Goal: Communication & Community: Answer question/provide support

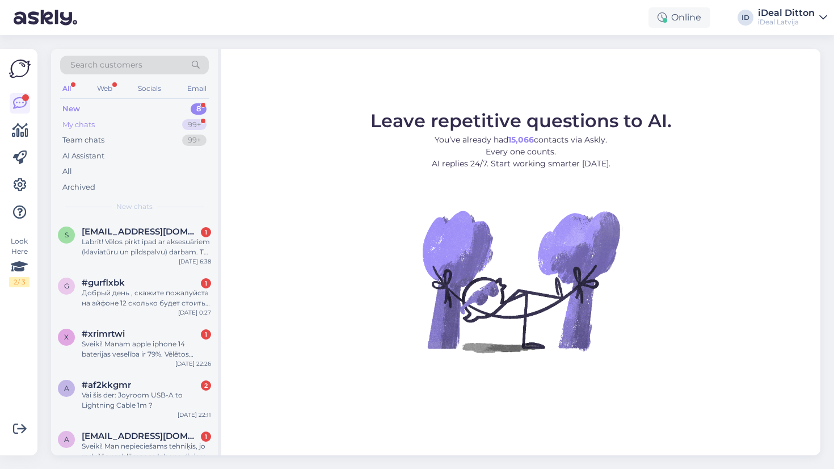
click at [198, 123] on div "99+" at bounding box center [194, 124] width 24 height 11
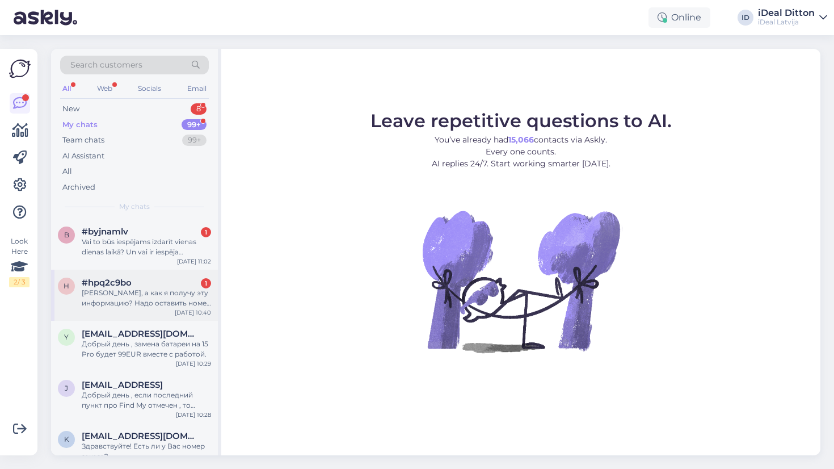
click at [144, 307] on div "h #hpq2c9bo 1 Хорошо, а как я получу эту информацию? Надо оставить номер телефо…" at bounding box center [134, 295] width 167 height 51
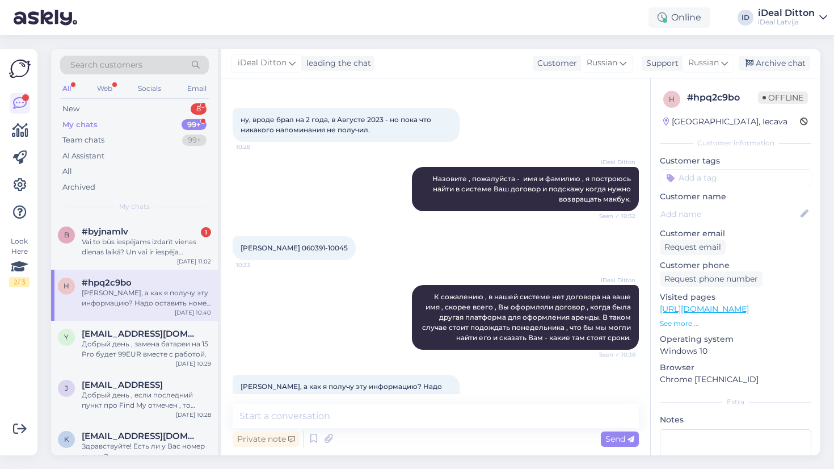
scroll to position [222, 0]
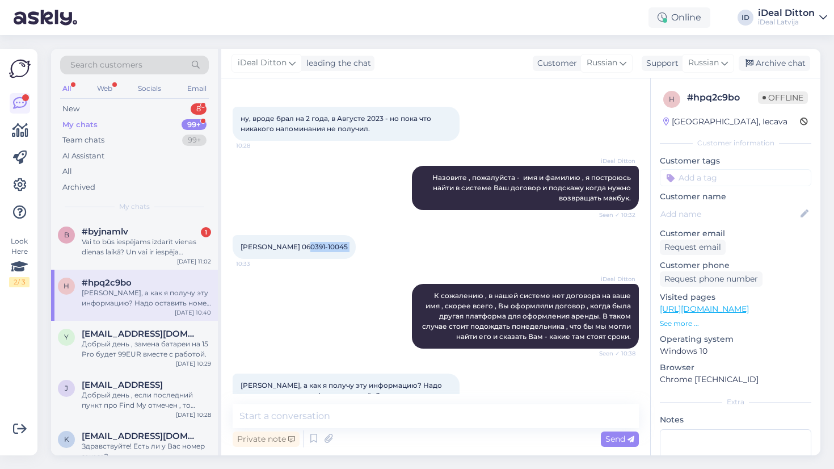
drag, startPoint x: 305, startPoint y: 245, endPoint x: 364, endPoint y: 245, distance: 59.6
click at [356, 245] on div "[PERSON_NAME] 060391-10045 10:33" at bounding box center [294, 247] width 123 height 24
click at [338, 247] on span "[PERSON_NAME] 060391-10045" at bounding box center [294, 246] width 107 height 9
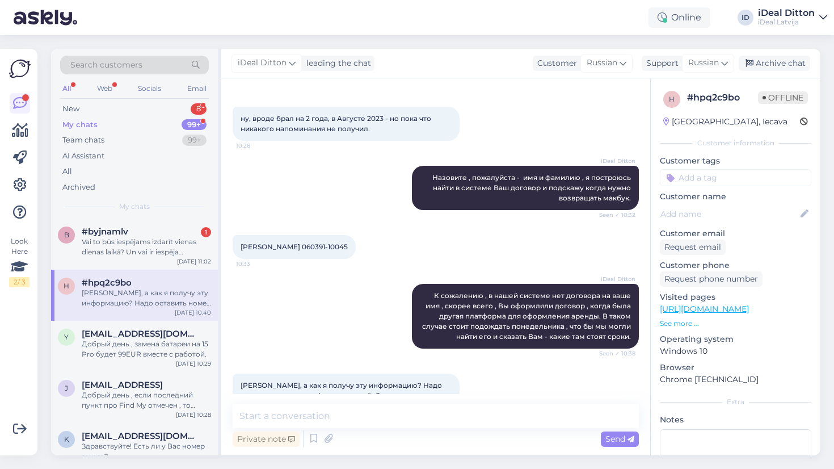
click at [328, 247] on span "[PERSON_NAME] 060391-10045" at bounding box center [294, 246] width 107 height 9
drag, startPoint x: 304, startPoint y: 247, endPoint x: 351, endPoint y: 247, distance: 47.7
click at [351, 247] on div "[PERSON_NAME] 060391-10045 10:33" at bounding box center [294, 247] width 123 height 24
copy span "060391-10045"
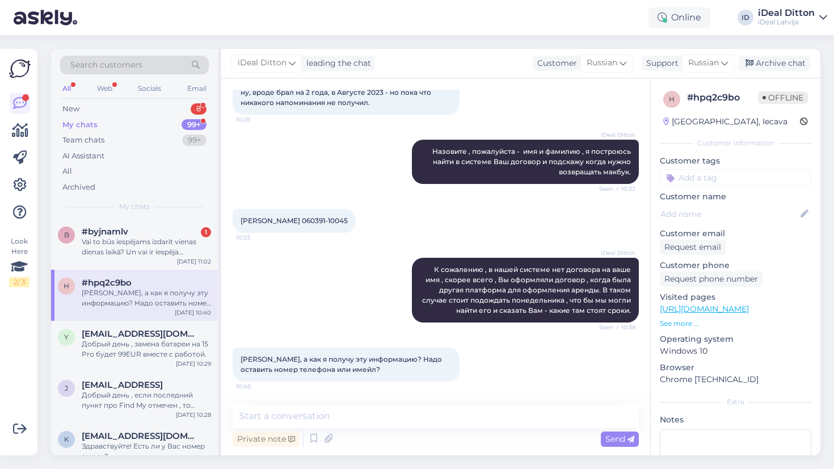
scroll to position [249, 0]
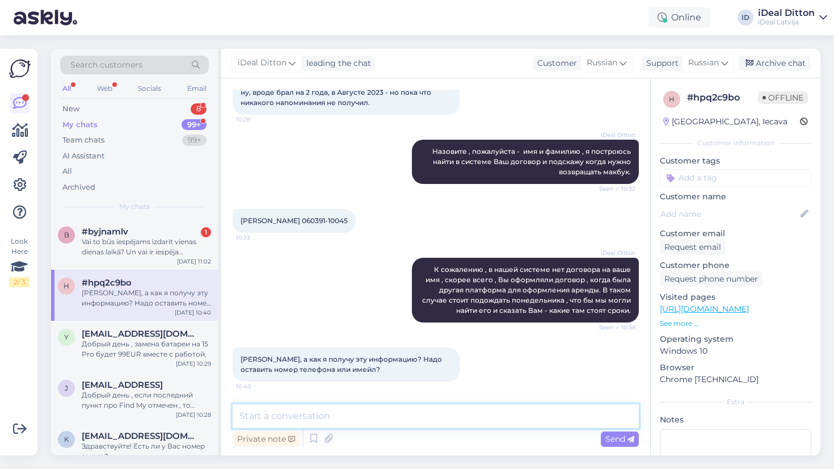
click at [408, 413] on textarea at bounding box center [436, 416] width 406 height 24
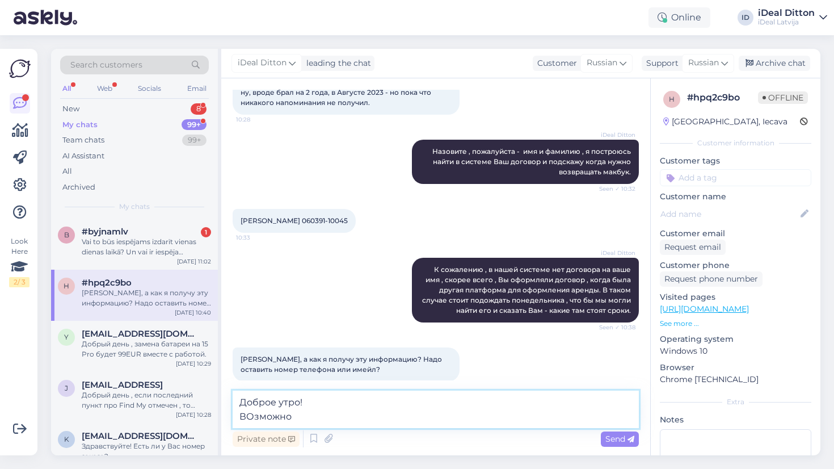
click at [249, 419] on textarea "Доброе утро! ВОзможно" at bounding box center [436, 408] width 406 height 37
click at [298, 414] on textarea "Доброе утро! Возможно" at bounding box center [436, 408] width 406 height 37
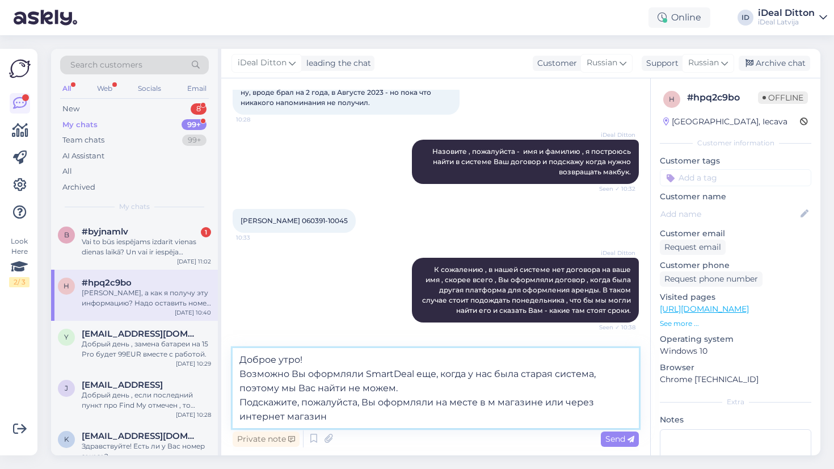
type textarea "Доброе утро! Возможно Вы оформляли SmartDeal еще, когда у нас была старая систе…"
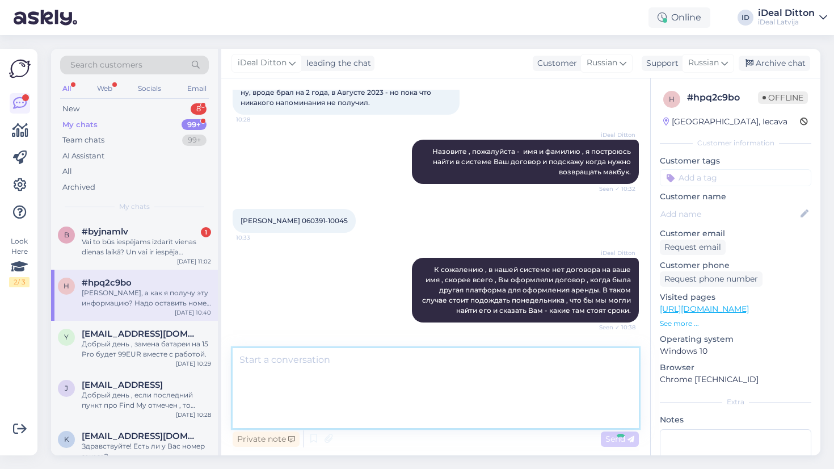
scroll to position [362, 0]
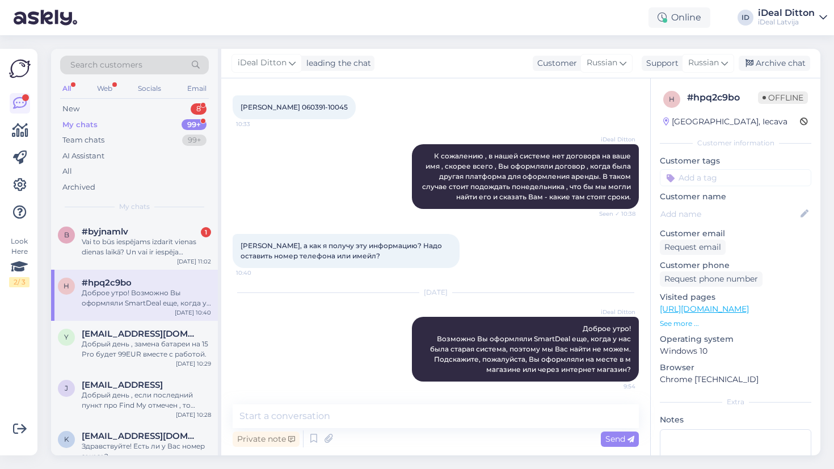
click at [350, 344] on div "[DATE] iDeal Ditton Доброе утро! Возможно Вы оформляли SmartDeal еще, когда у н…" at bounding box center [436, 336] width 406 height 113
click at [155, 242] on div "Vai to būs iespējams izdarīt vienas dienas laikā? Un vai ir iespēja pierakstīti…" at bounding box center [146, 247] width 129 height 20
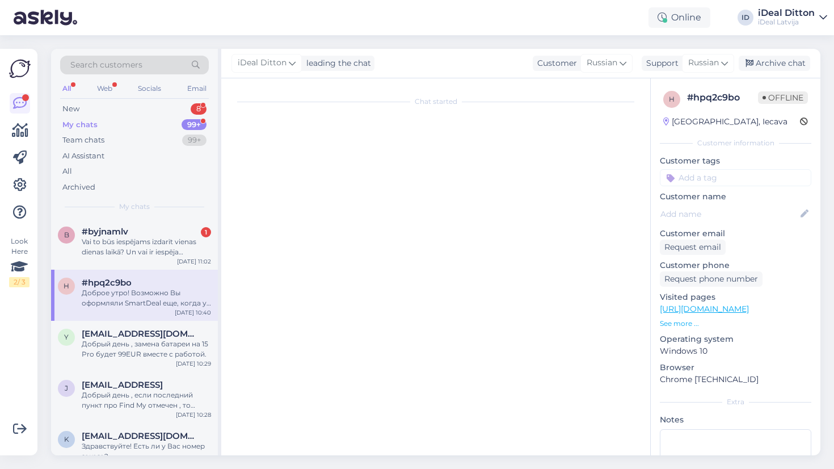
scroll to position [0, 0]
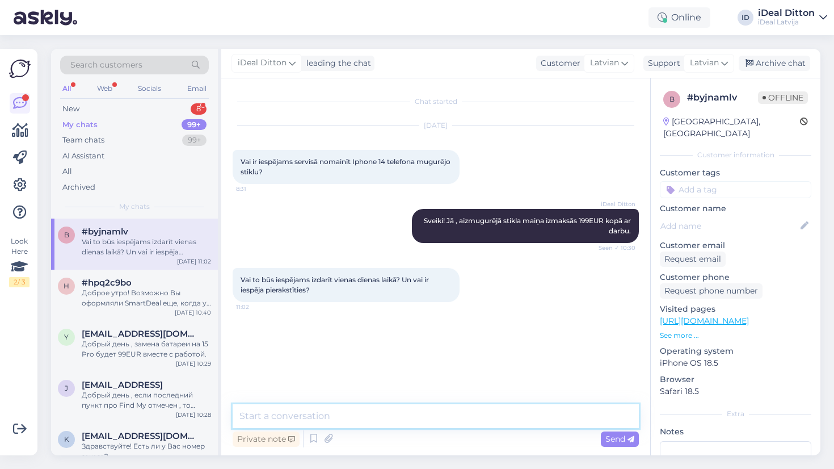
click at [354, 414] on textarea at bounding box center [436, 416] width 406 height 24
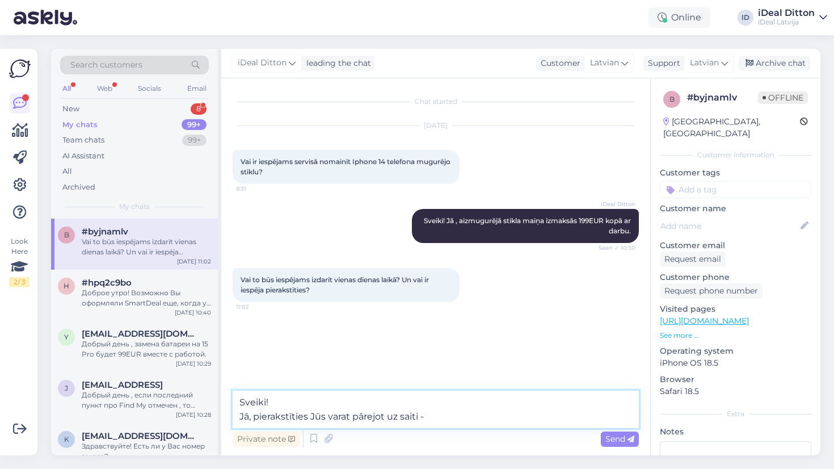
paste textarea "[URL][DOMAIN_NAME]"
type textarea "Sveiki! Jā, pierakstīties Jūs varat pārejot uz saiti - [URL][DOMAIN_NAME]"
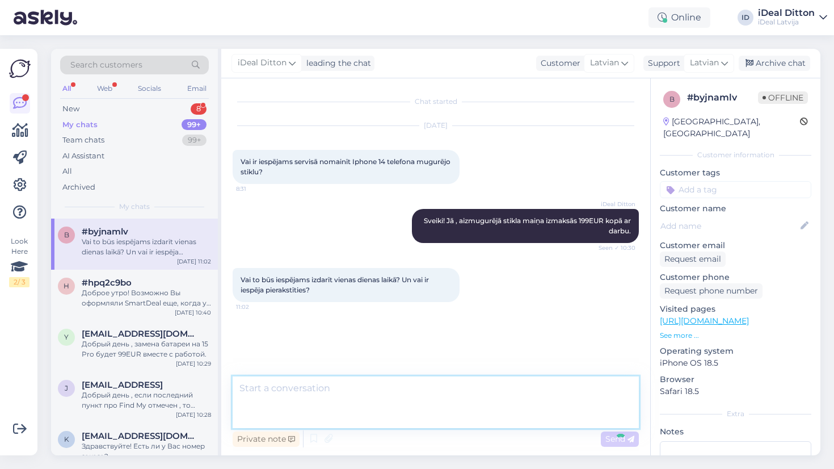
scroll to position [14, 0]
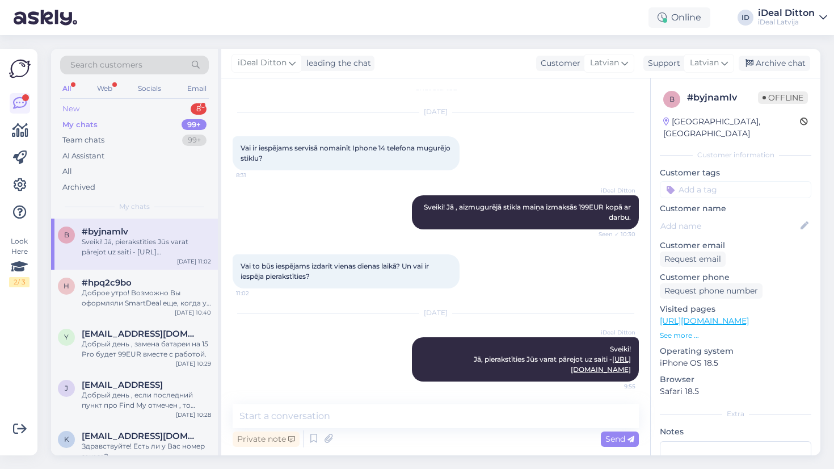
click at [182, 107] on div "New 8" at bounding box center [134, 109] width 149 height 16
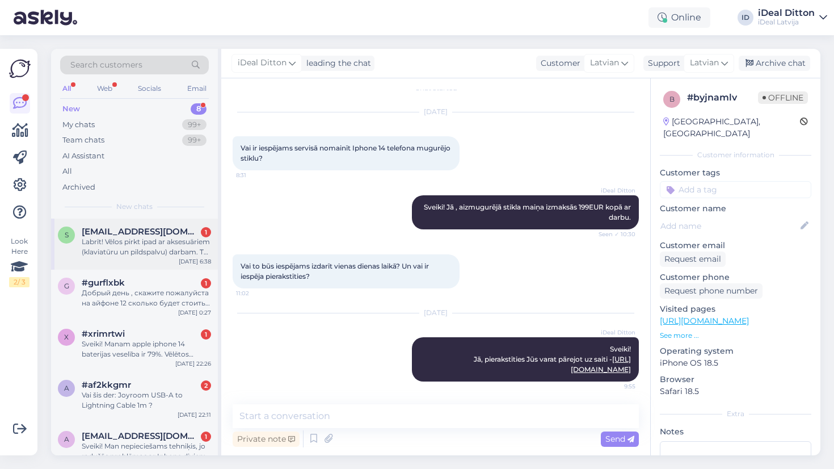
click at [173, 255] on div "Labrīt! Vēlos pirkt ipad ar aksesuāriem (klaviatūru un pildspalvu) darbam. Tā k…" at bounding box center [146, 247] width 129 height 20
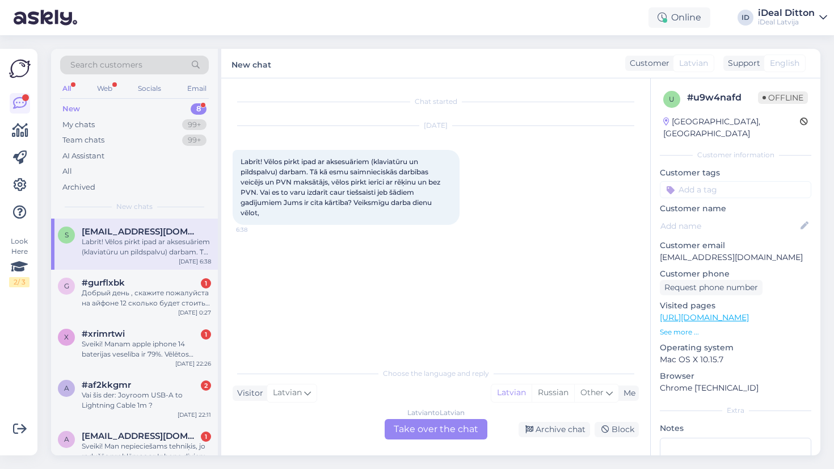
click at [452, 427] on div "Latvian to Latvian Take over the chat" at bounding box center [436, 429] width 103 height 20
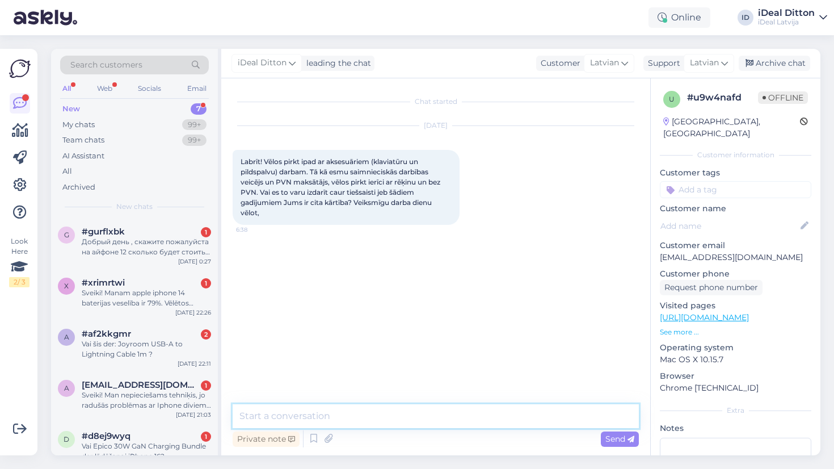
click at [393, 418] on textarea at bounding box center [436, 416] width 406 height 24
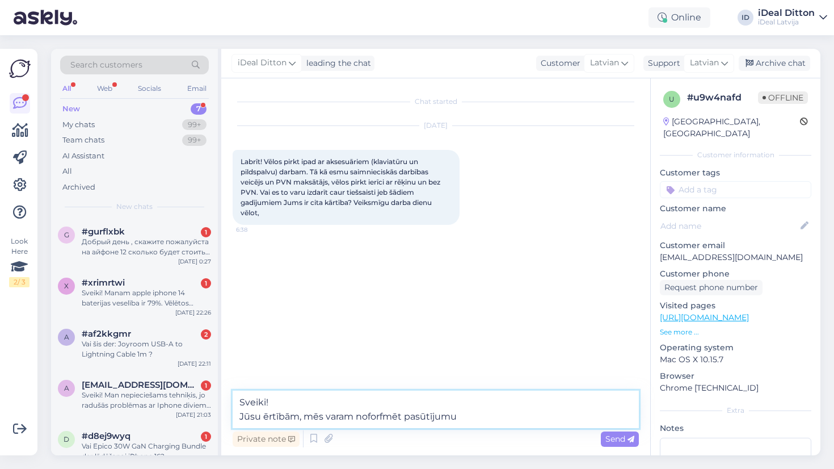
click at [385, 414] on textarea "Sveiki! Jūsu ērtībām, mēs varam noforfmēt pasūtījumu" at bounding box center [436, 408] width 406 height 37
click at [464, 418] on textarea "Sveiki! Jūsu ērtībām, mēs varam noformēt pasūtījumu" at bounding box center [436, 408] width 406 height 37
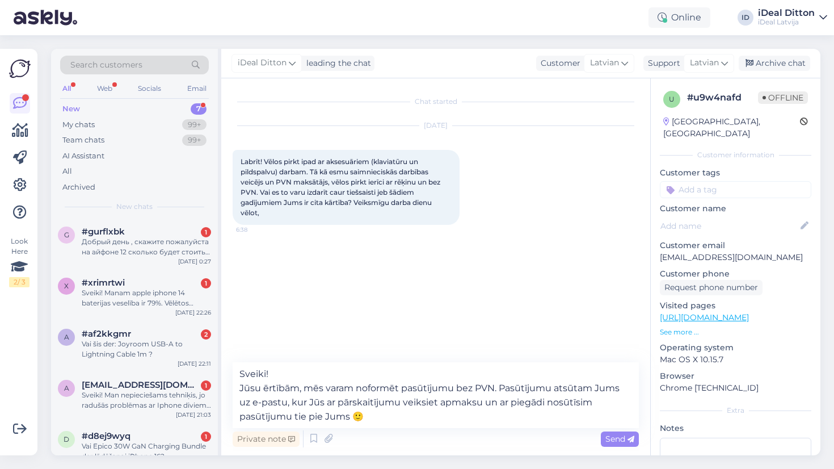
click at [490, 299] on div "Chat started [DATE] Labrīt! Vēlos pirkt ipad ar aksesuāriem (klaviatūru un pild…" at bounding box center [441, 221] width 417 height 262
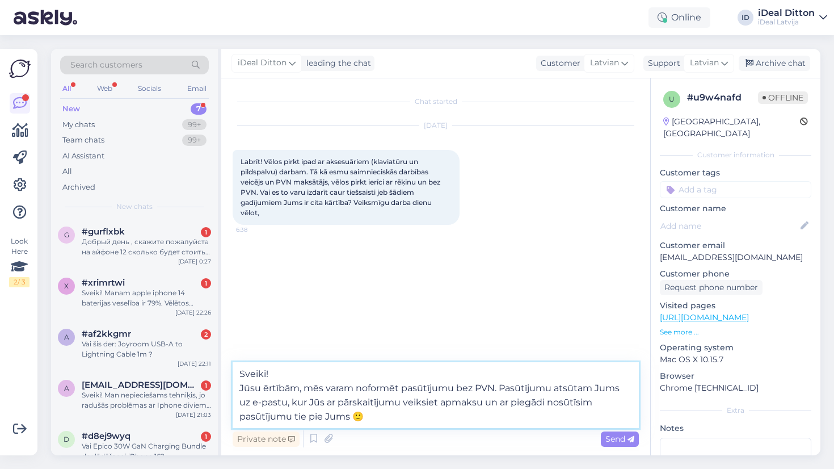
click at [399, 418] on textarea "Sveiki! Jūsu ērtībām, mēs varam noformēt pasūtījumu bez PVN. Pasūtījumu atsūtam…" at bounding box center [436, 395] width 406 height 66
click at [307, 418] on textarea "Sveiki! Jūsu ērtībām, mēs varam noformēt pasūtījumu bez PVN. Pasūtījumu atsūtam…" at bounding box center [436, 395] width 406 height 66
type textarea "Sveiki! Jūsu ērtībām, mēs varam noformēt pasūtījumu bez PVN. Pasūtījumu atsūtam…"
click at [390, 423] on textarea "Sveiki! Jūsu ērtībām, mēs varam noformēt pasūtījumu bez PVN. Pasūtījumu atsūtam…" at bounding box center [436, 395] width 406 height 66
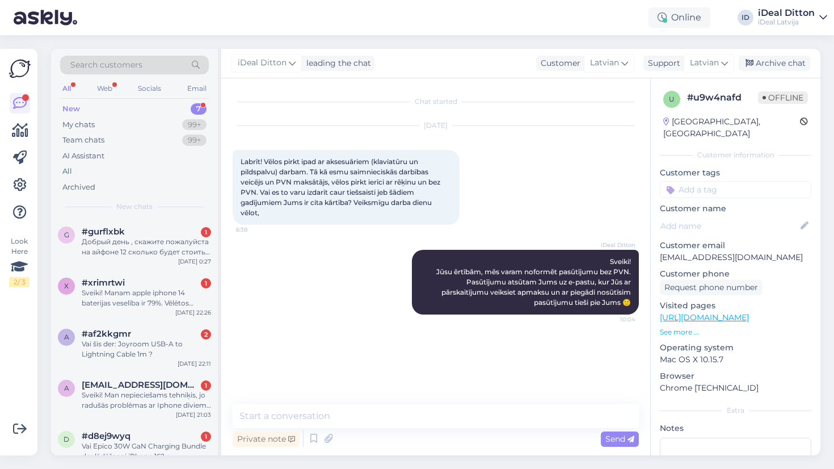
click at [360, 332] on div "Chat started [DATE] Labrīt! Vēlos pirkt ipad ar aksesuāriem (klaviatūru un pild…" at bounding box center [441, 242] width 417 height 304
click at [137, 243] on div "Добрый день , скажите пожалуйста на айфоне 12 сколько будет стоить заменить бат…" at bounding box center [146, 247] width 129 height 20
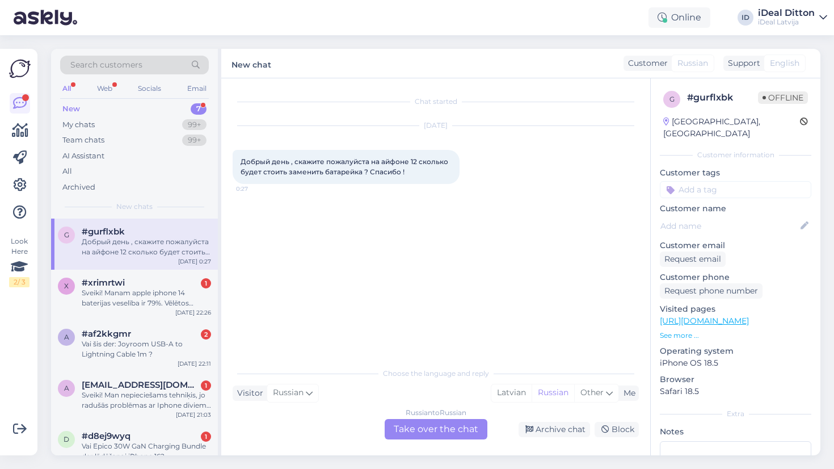
click at [429, 437] on div "Russian to Russian Take over the chat" at bounding box center [436, 429] width 103 height 20
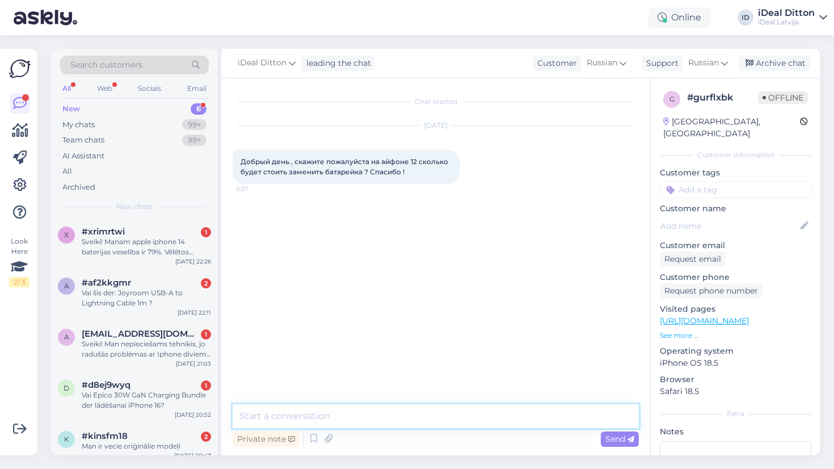
click at [375, 424] on textarea at bounding box center [436, 416] width 406 height 24
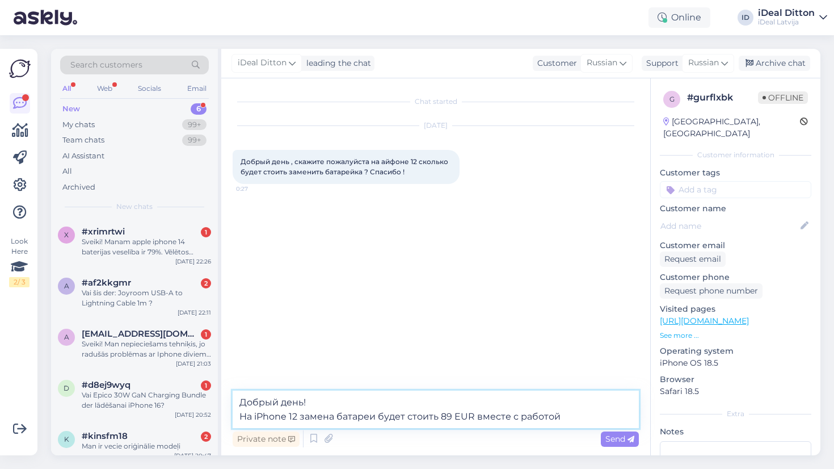
type textarea "Добрый день! На iPhone 12 замена батареи будет стоить 89 EUR вместе с работой."
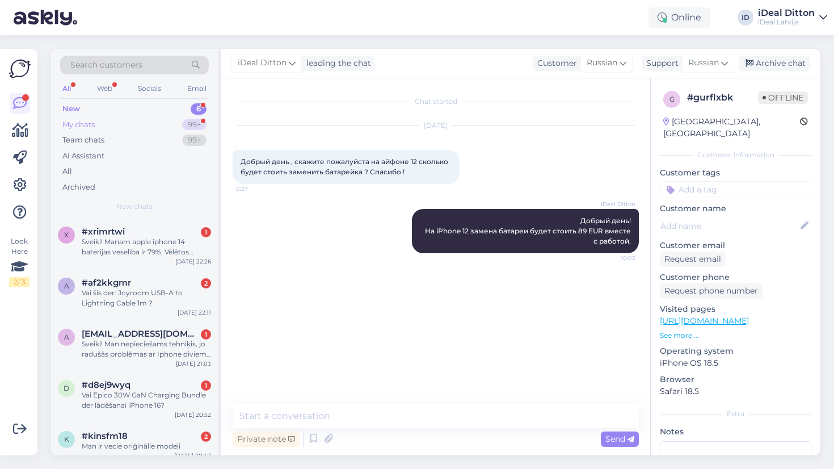
click at [200, 125] on div "99+" at bounding box center [194, 124] width 24 height 11
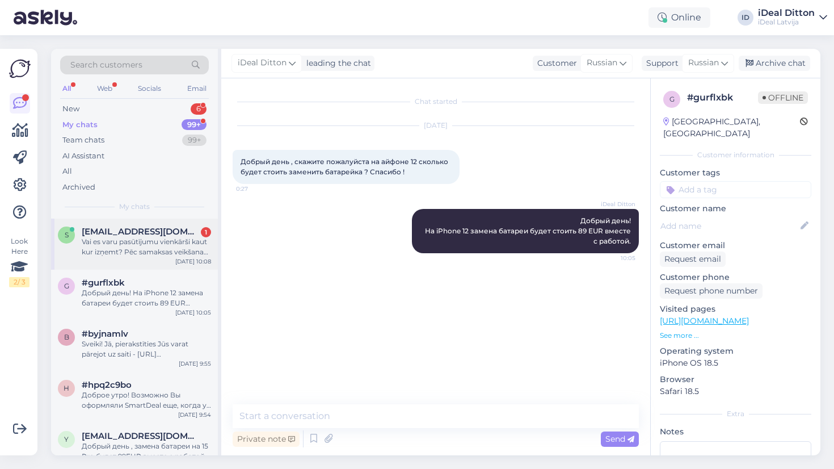
click at [144, 250] on div "Vai es varu pasūtījumu vienkārši kaut kur izņemt? Pēc samaksas veikšanas, prota…" at bounding box center [146, 247] width 129 height 20
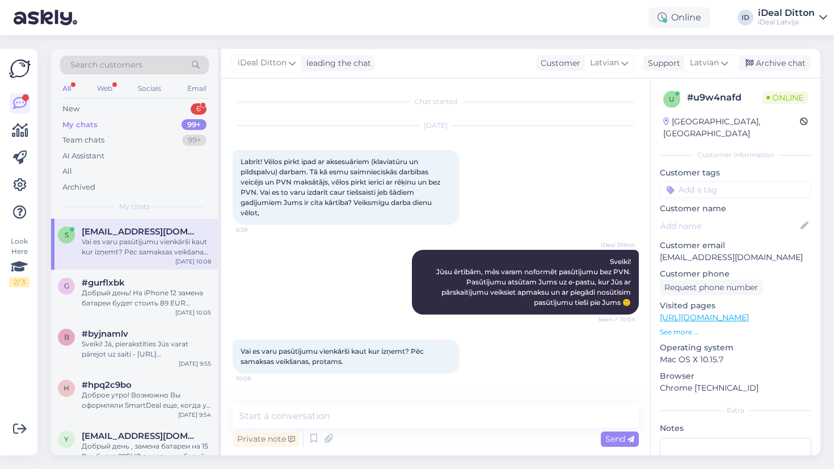
click at [374, 386] on div "Chat started [DATE] Labrīt! Vēlos pirkt ipad ar aksesuāriem (klaviatūru un pild…" at bounding box center [441, 242] width 417 height 304
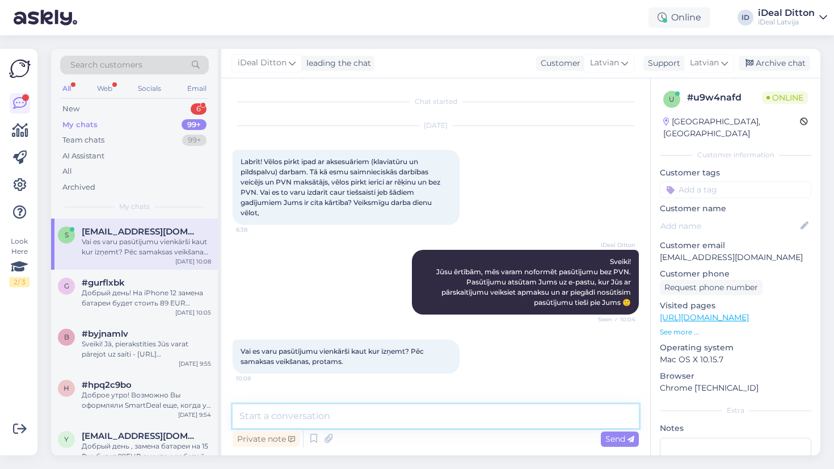
click at [360, 414] on textarea at bounding box center [436, 416] width 406 height 24
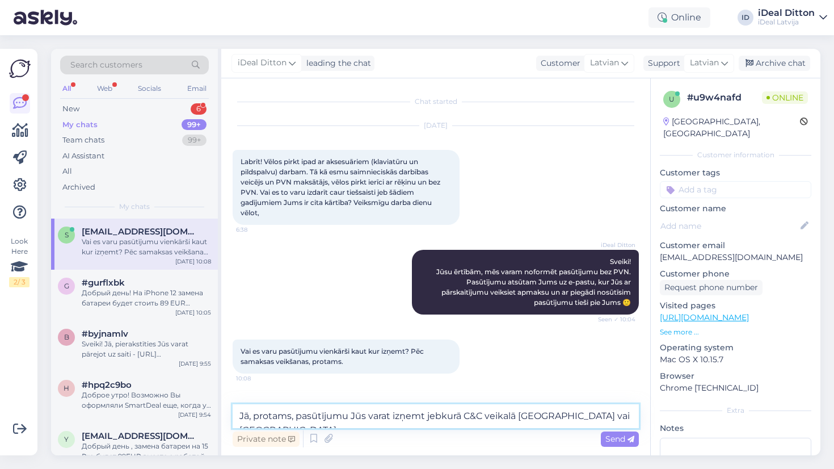
type textarea "Jā, protams, pasūtījumu Jūs varat izņemt jebkurā C&C veikalā [GEOGRAPHIC_DATA] …"
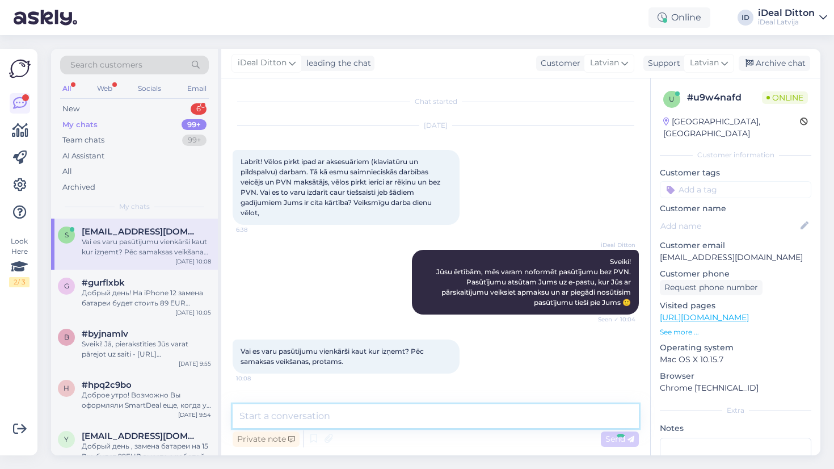
scroll to position [51, 0]
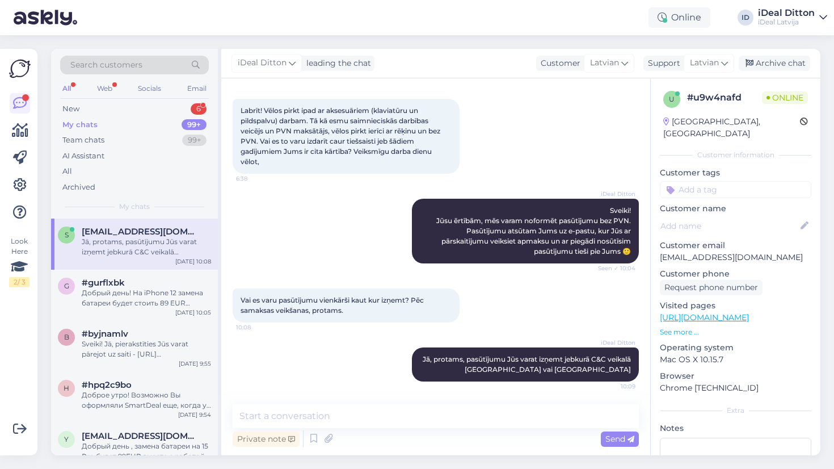
click at [339, 361] on div "iDeal Ditton Jā, protams, pasūtījumu Jūs varat izņemt jebkurā C&C veikalā [GEOG…" at bounding box center [436, 364] width 406 height 59
click at [360, 347] on div "iDeal Ditton Jā, protams, pasūtījumu Jūs varat izņemt jebkurā C&C veikalā [GEOG…" at bounding box center [436, 364] width 406 height 59
click at [173, 110] on div "New 6" at bounding box center [134, 109] width 149 height 16
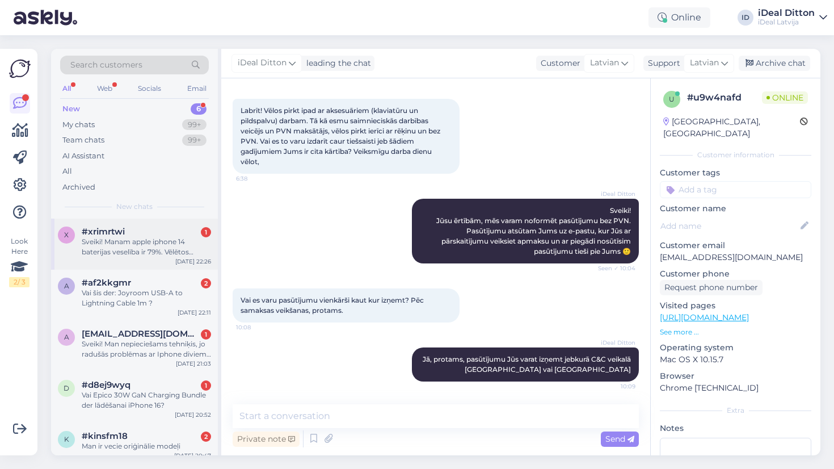
click at [157, 263] on div "x #xrimrtwi 1 Sveiki! Manam apple iphone 14 baterijas veselība ir 79%. Vēlētos …" at bounding box center [134, 243] width 167 height 51
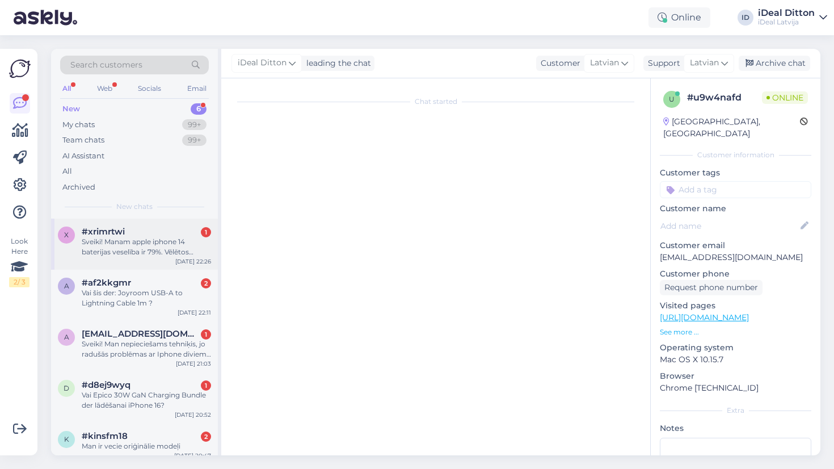
scroll to position [0, 0]
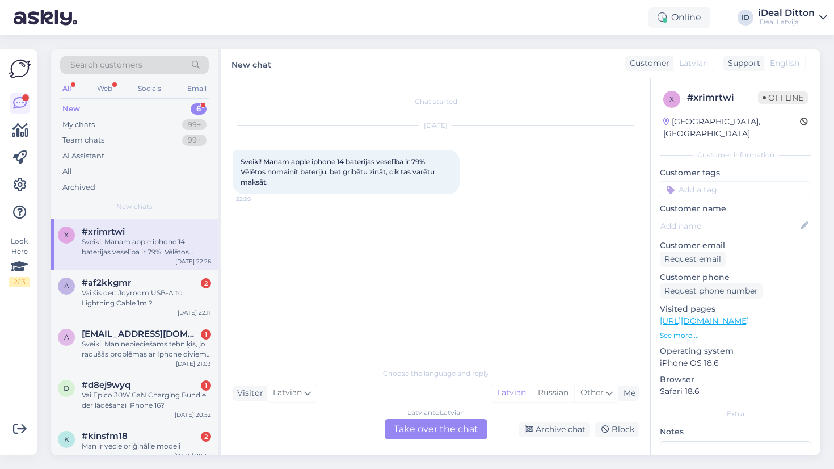
click at [426, 428] on div "Latvian to Latvian Take over the chat" at bounding box center [436, 429] width 103 height 20
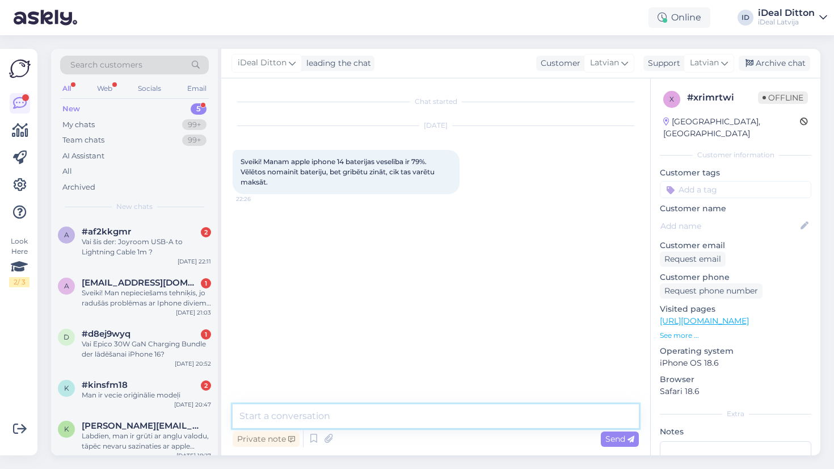
click at [394, 418] on textarea at bounding box center [436, 416] width 406 height 24
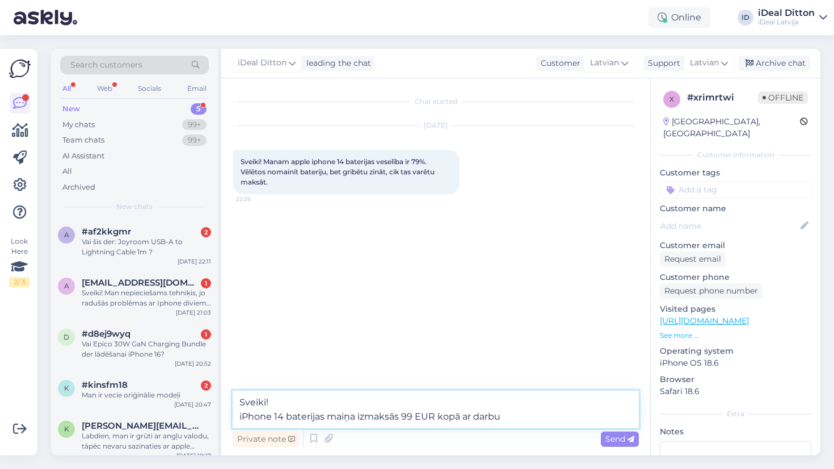
type textarea "Sveiki! iPhone 14 baterijas maiņa izmaksās 99 EUR kopā ar darbu."
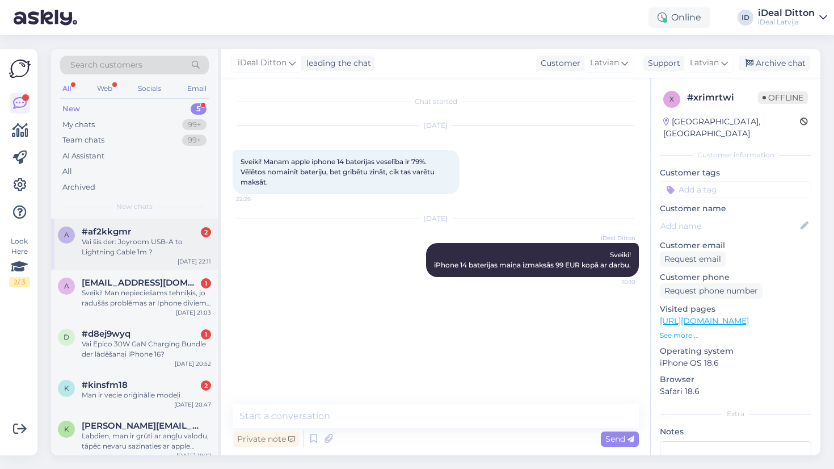
click at [166, 255] on div "Vai šis der: Joyroom USB-A to Lightning Cable 1m ?" at bounding box center [146, 247] width 129 height 20
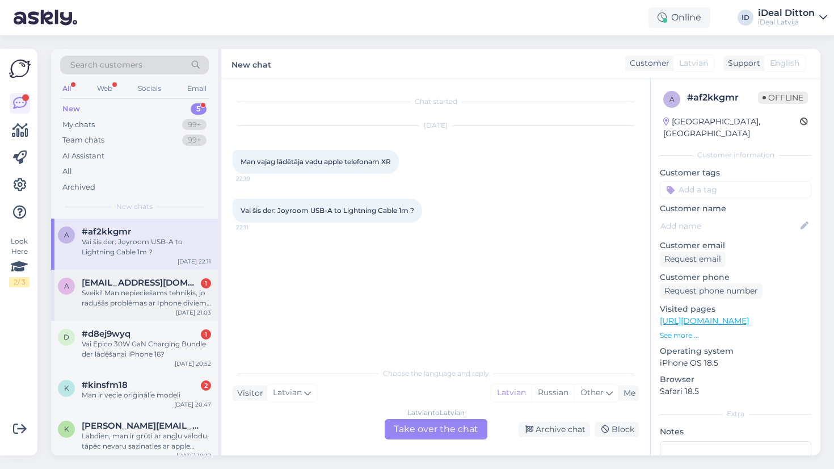
click at [155, 298] on div "Sveiki! Man nepieciešams tehniķis, jo radušās problēmas ar Iphone diviem telefo…" at bounding box center [146, 298] width 129 height 20
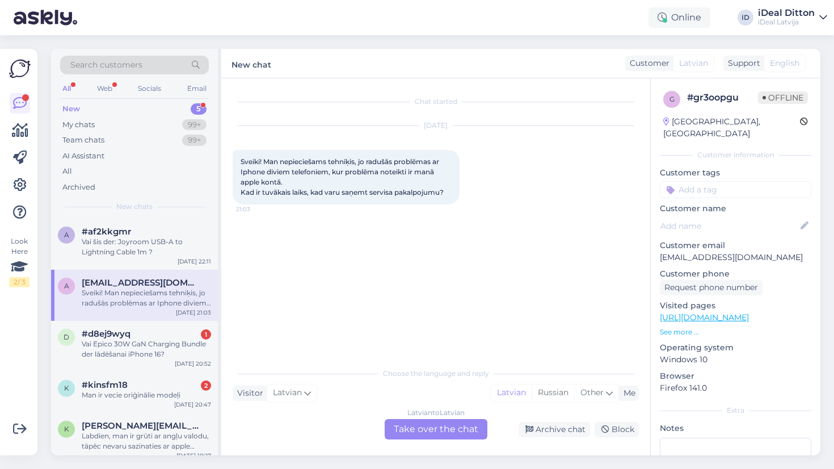
click at [426, 428] on div "Latvian to Latvian Take over the chat" at bounding box center [436, 429] width 103 height 20
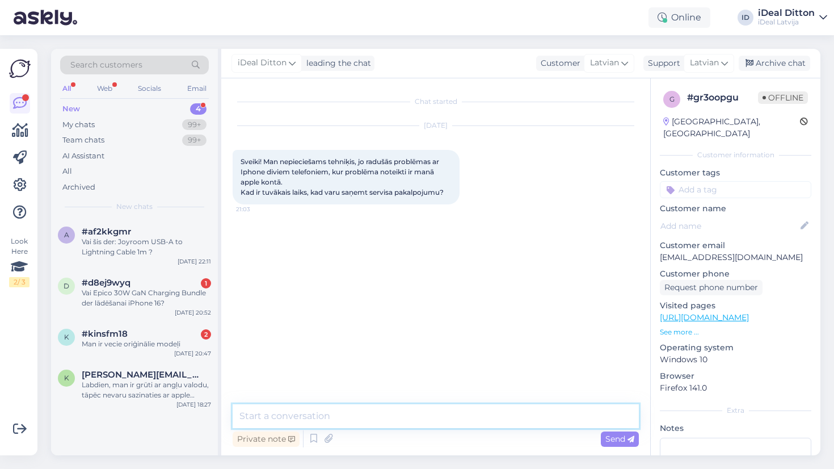
click at [389, 420] on textarea at bounding box center [436, 416] width 406 height 24
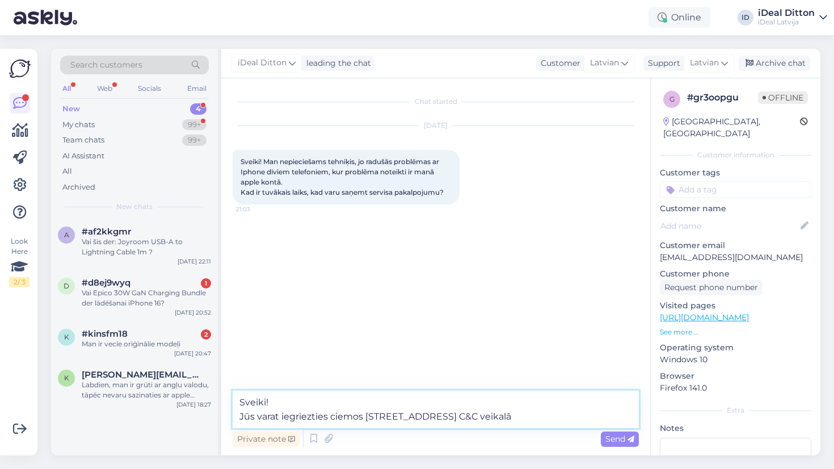
type textarea "Sveiki! Jūs varat iegriezties ciemos [STREET_ADDRESS] C&C veikalā 🙂"
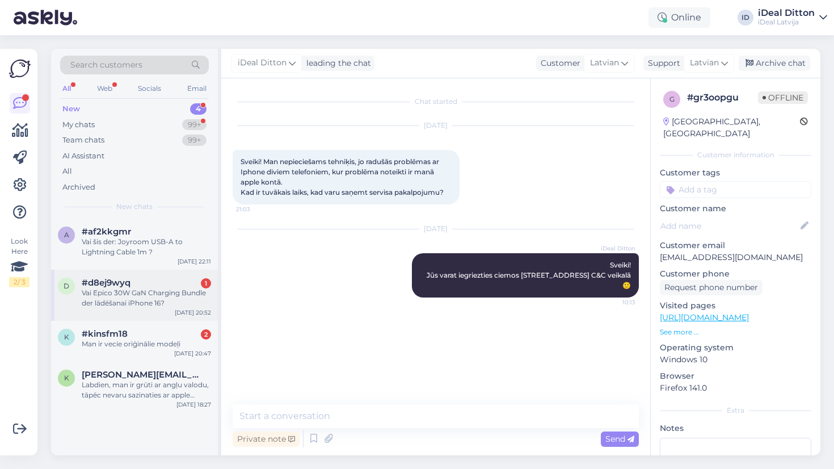
click at [162, 294] on div "Vai Epico 30W GaN Charging Bundle der lādēšanai iPhone 16?" at bounding box center [146, 298] width 129 height 20
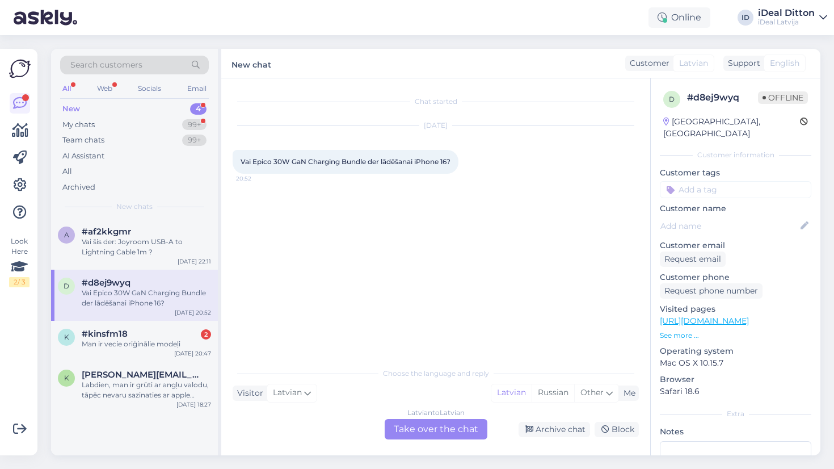
click at [424, 428] on div "Latvian to Latvian Take over the chat" at bounding box center [436, 429] width 103 height 20
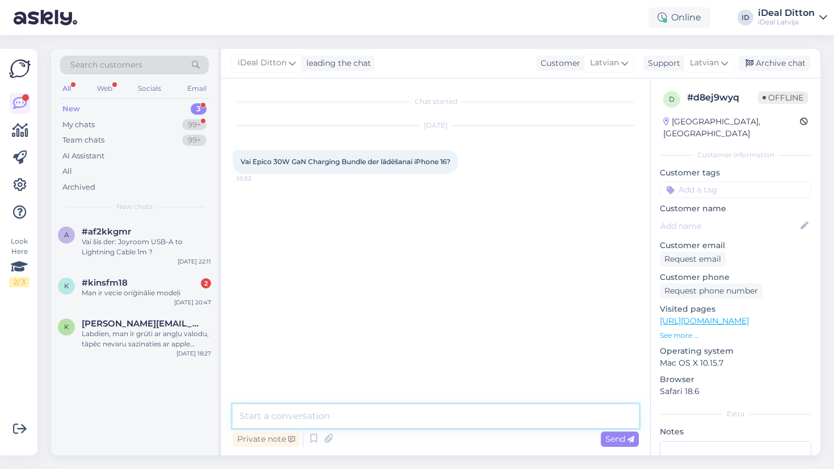
click at [389, 424] on textarea at bounding box center [436, 416] width 406 height 24
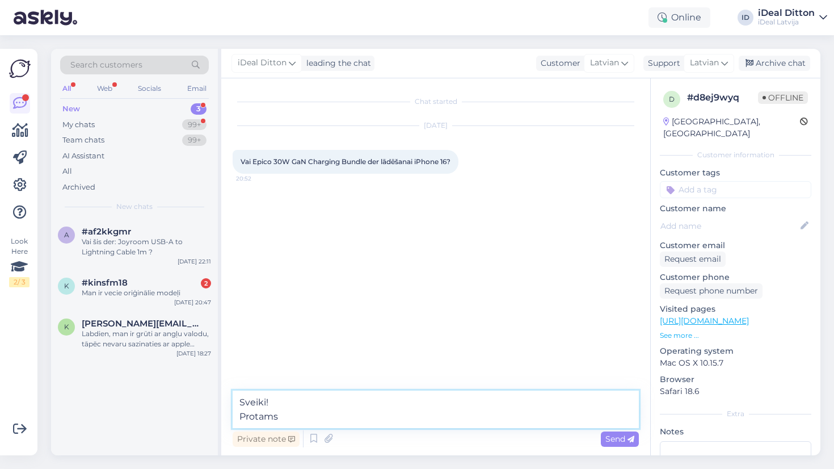
type textarea "Sveiki! Protams."
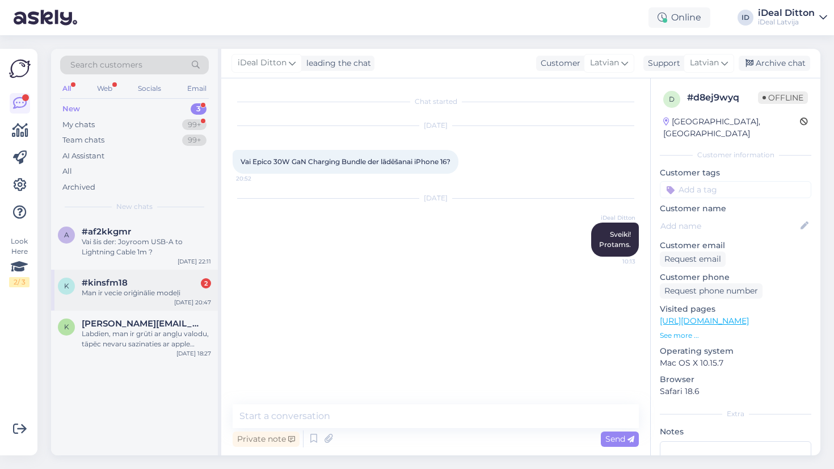
click at [153, 295] on div "Man ir vecie oriģinālie modeļi" at bounding box center [146, 293] width 129 height 10
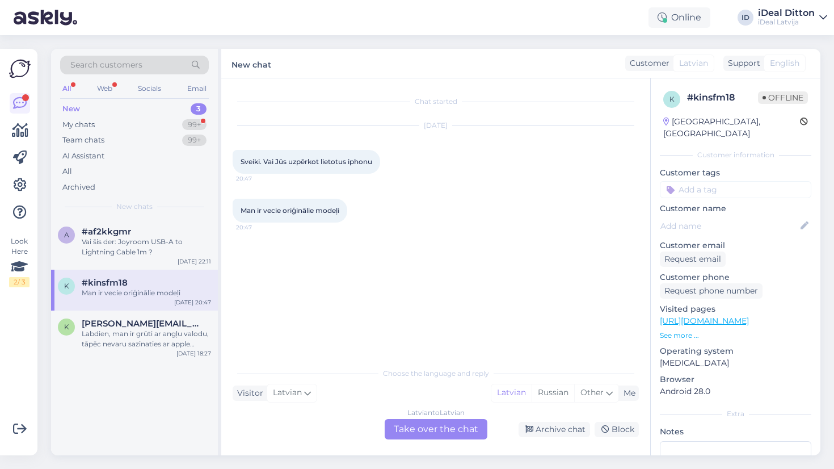
click at [434, 428] on div "Latvian to Latvian Take over the chat" at bounding box center [436, 429] width 103 height 20
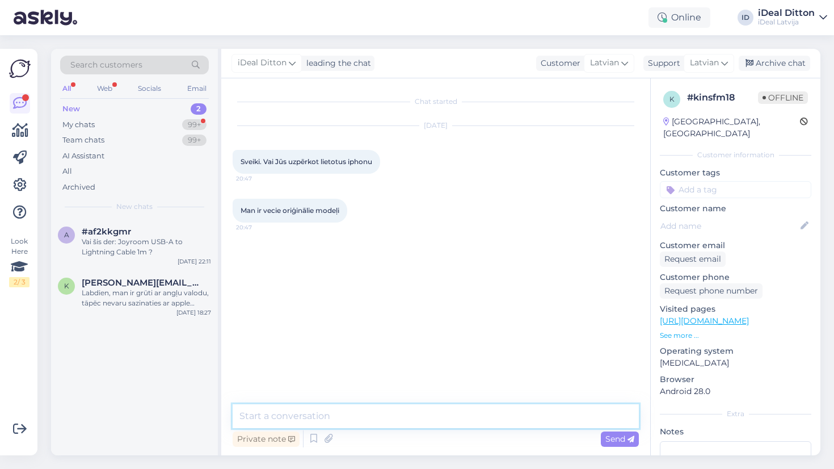
click at [375, 422] on textarea at bounding box center [436, 416] width 406 height 24
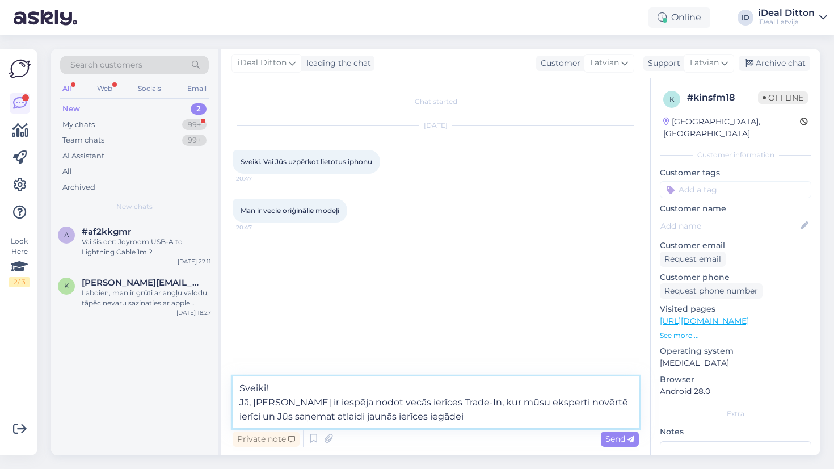
type textarea "Sveiki! Jā, [PERSON_NAME] ir iespēja nodot vecās ierīces Trade-In, kur mūsu eks…"
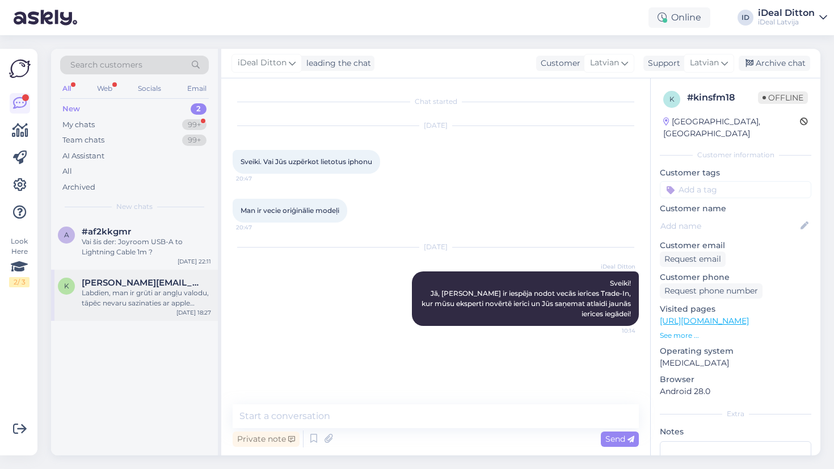
click at [150, 306] on div "k [PERSON_NAME][EMAIL_ADDRESS][DOMAIN_NAME] Labdien, man ir grūti ar angļu valo…" at bounding box center [134, 295] width 167 height 51
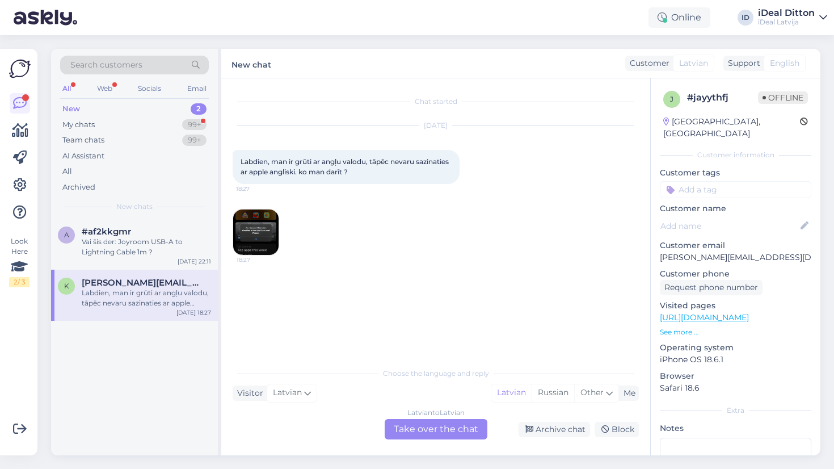
click at [257, 237] on img at bounding box center [255, 231] width 45 height 45
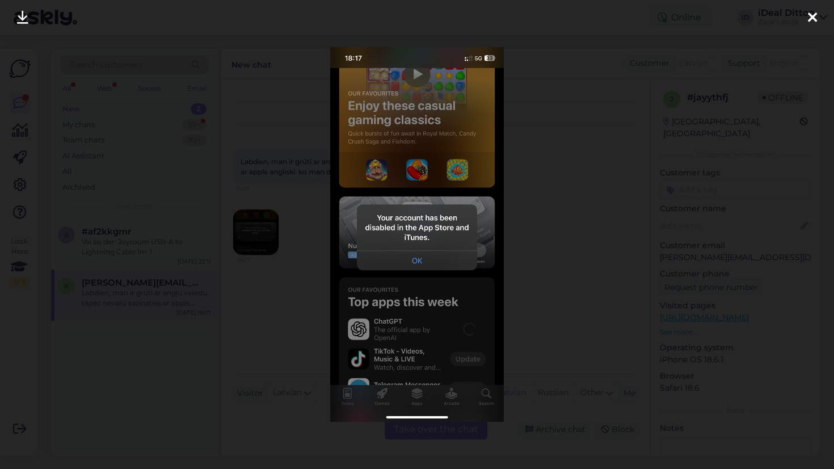
click at [534, 313] on div at bounding box center [417, 234] width 834 height 469
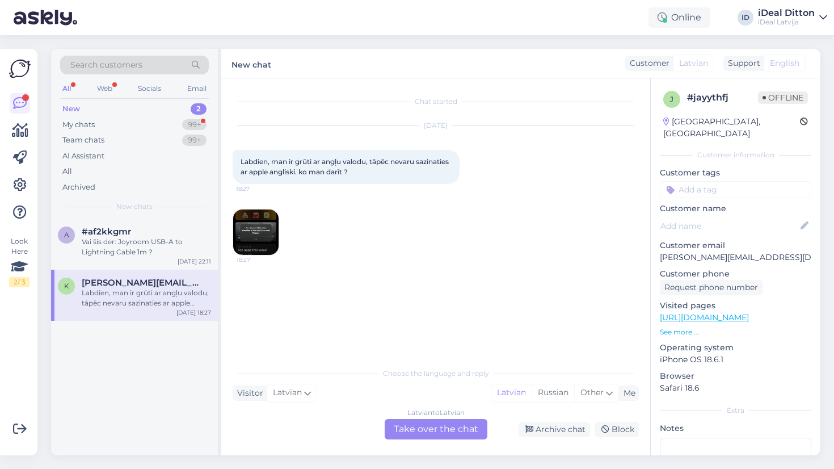
click at [435, 422] on div "Latvian to Latvian Take over the chat" at bounding box center [436, 429] width 103 height 20
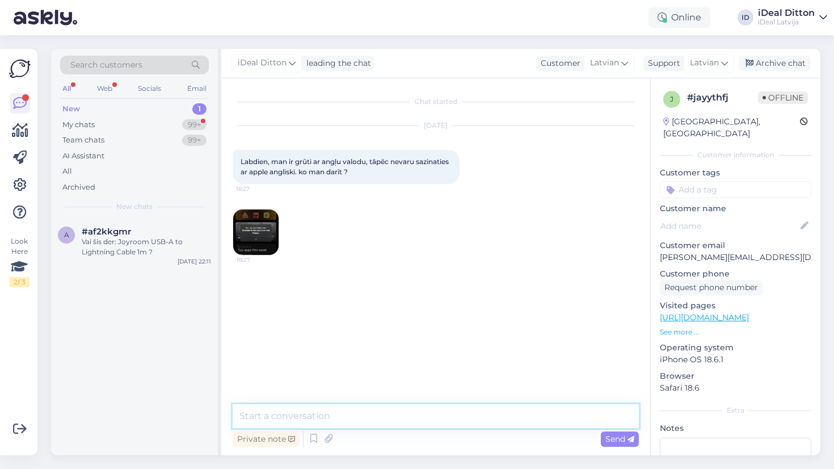
click at [393, 419] on textarea at bounding box center [436, 416] width 406 height 24
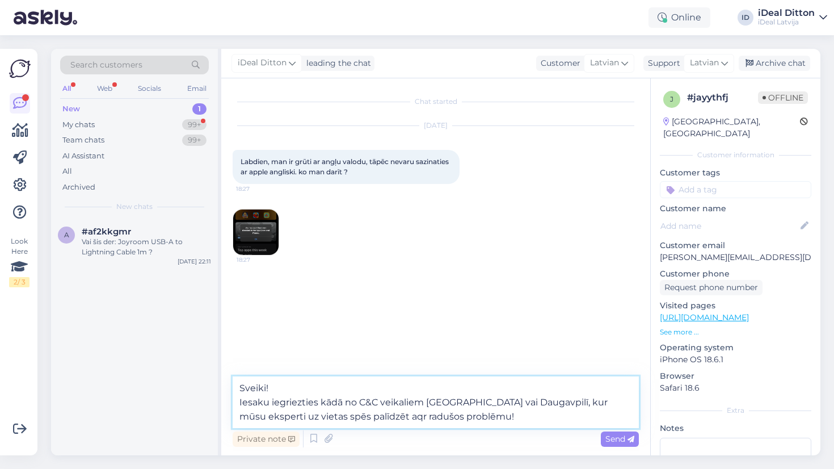
click at [603, 401] on textarea "Sveiki! Iesaku iegriezties kādā no C&C veikaliem [GEOGRAPHIC_DATA] vai Daugavpi…" at bounding box center [436, 402] width 406 height 52
click at [396, 416] on textarea "Sveiki! Iesaku iegriezties kādā no C&C veikaliem [GEOGRAPHIC_DATA] vai Daugavpi…" at bounding box center [436, 402] width 406 height 52
type textarea "Sveiki! Iesaku iegriezties kādā no C&C veikaliem [GEOGRAPHIC_DATA] vai Daugavpi…"
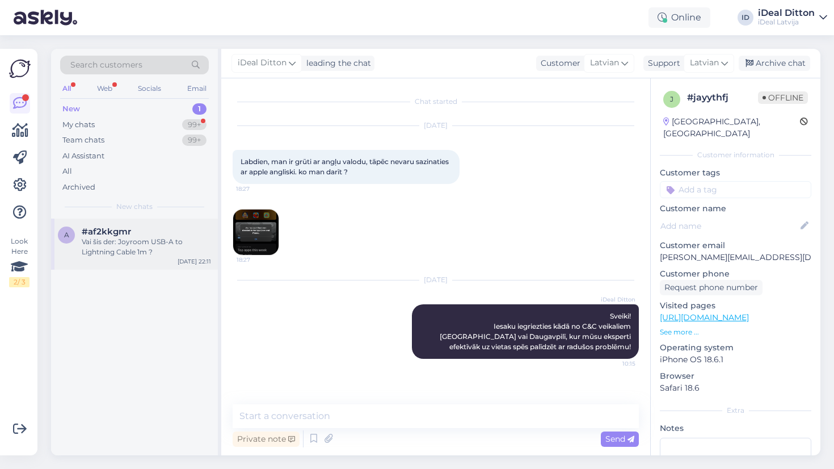
click at [134, 241] on div "Vai šis der: Joyroom USB-A to Lightning Cable 1m ?" at bounding box center [146, 247] width 129 height 20
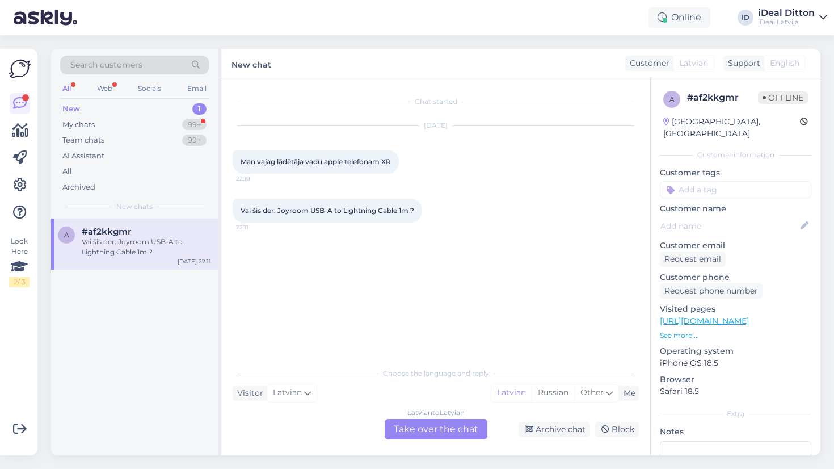
click at [420, 432] on div "Latvian to Latvian Take over the chat" at bounding box center [436, 429] width 103 height 20
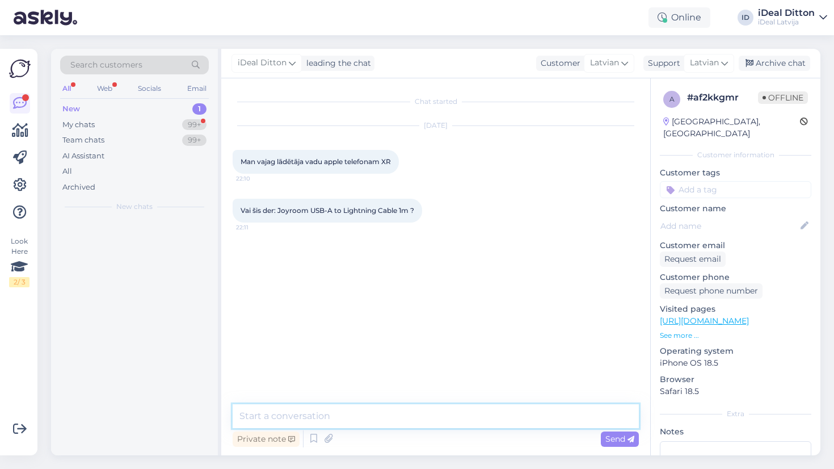
click at [405, 418] on textarea at bounding box center [436, 416] width 406 height 24
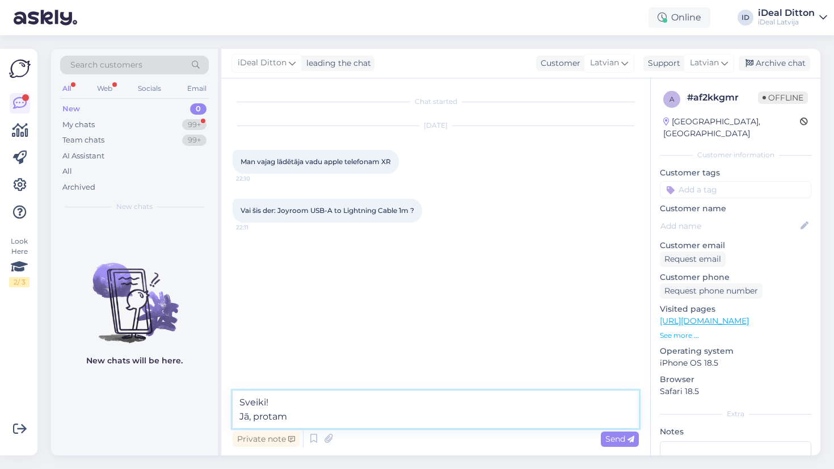
type textarea "Sveiki! Jā, protams"
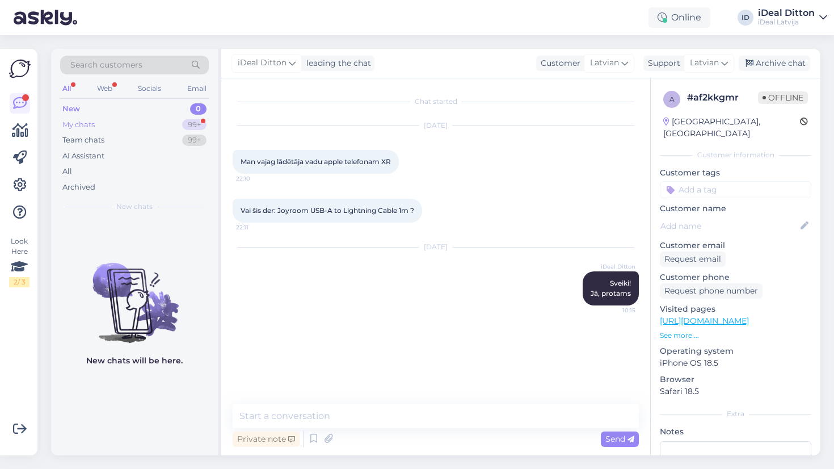
click at [190, 124] on div "99+" at bounding box center [194, 124] width 24 height 11
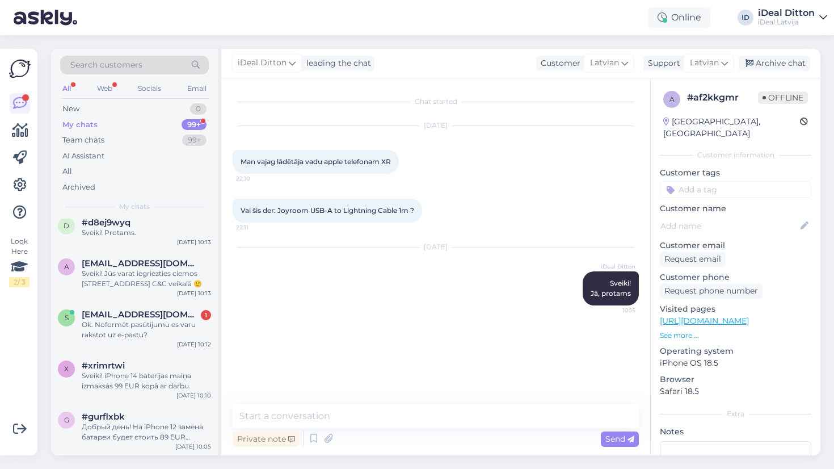
scroll to position [153, 0]
click at [146, 312] on span "[EMAIL_ADDRESS][DOMAIN_NAME]" at bounding box center [141, 313] width 118 height 10
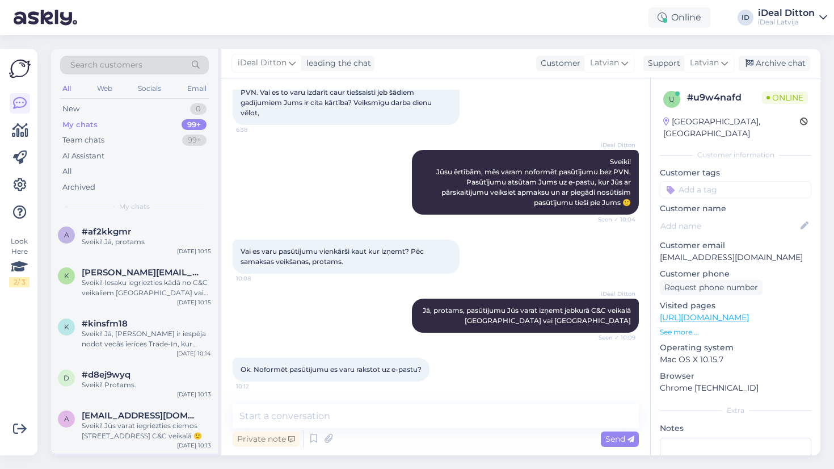
scroll to position [0, 0]
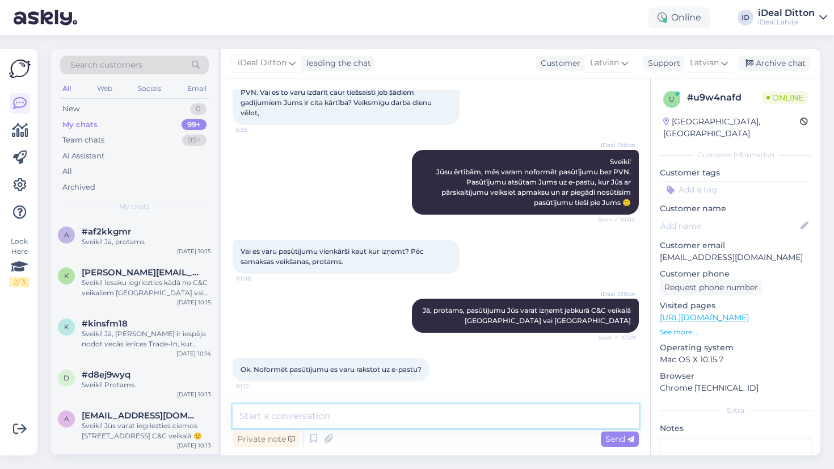
click at [401, 418] on textarea at bounding box center [436, 416] width 406 height 24
click at [381, 409] on textarea at bounding box center [436, 416] width 406 height 24
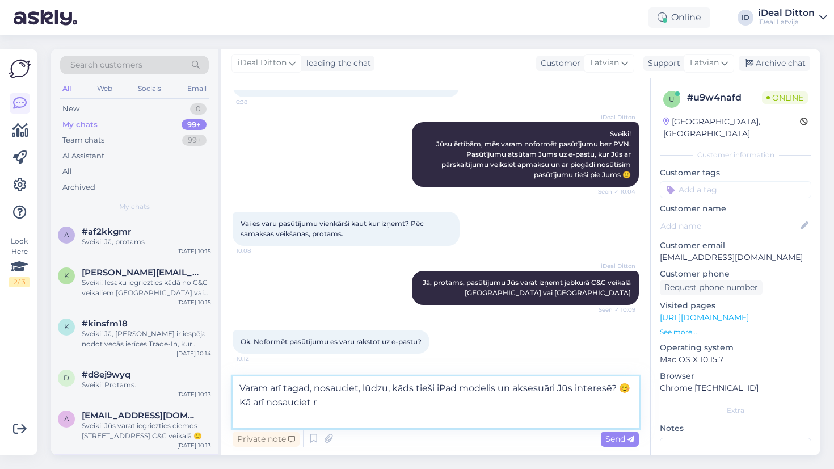
scroll to position [100, 0]
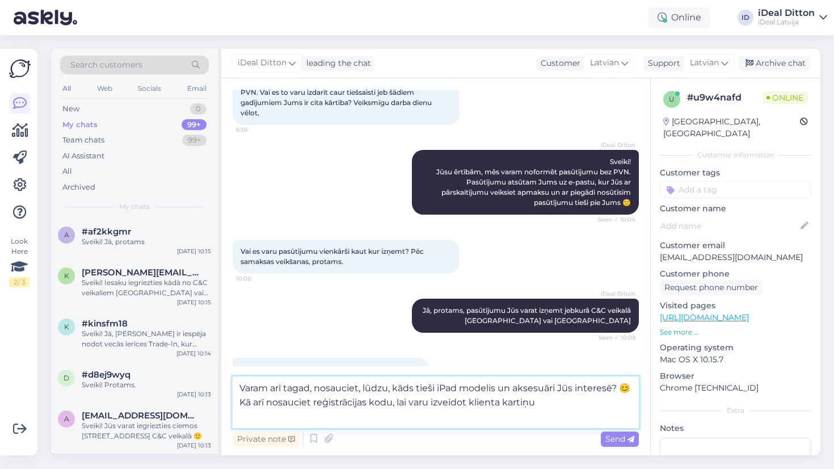
type textarea "Varam arī tagad, nosauciet, lūdzu, kāds tieši iPad modelis un aksesuāri Jūs int…"
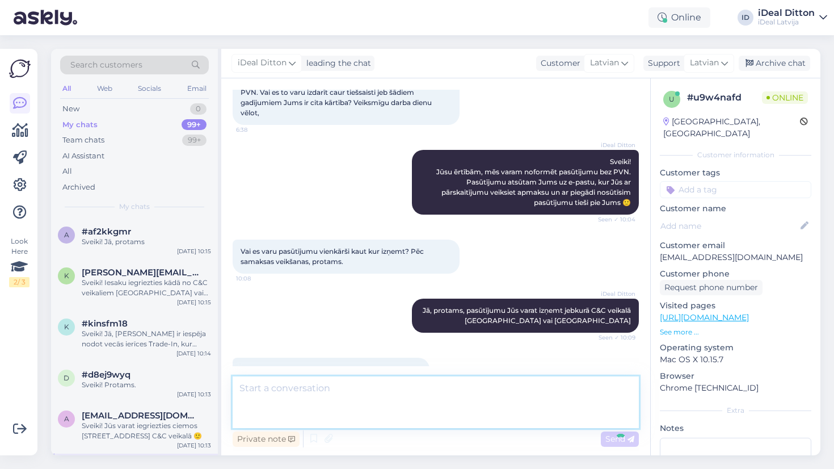
scroll to position [179, 0]
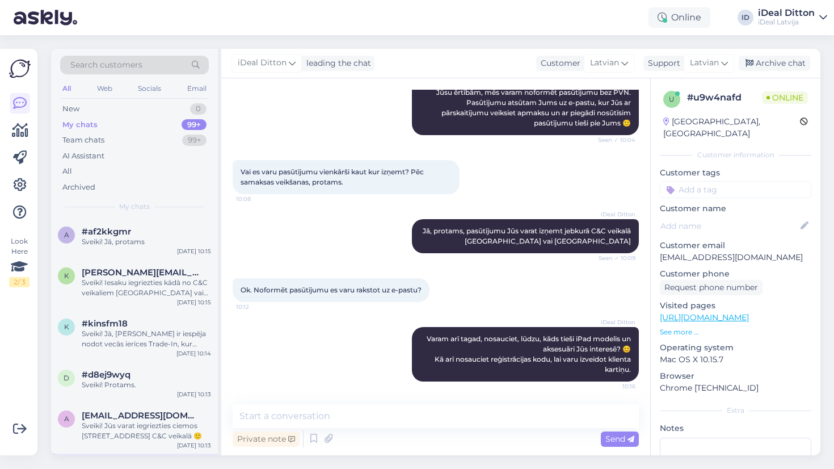
click at [288, 344] on div "iDeal Ditton Varam arī tagad, nosauciet, lūdzu, kāds tieši iPad modelis un akse…" at bounding box center [436, 353] width 406 height 79
click at [305, 356] on div "iDeal Ditton Varam arī tagad, nosauciet, lūdzu, kāds tieši iPad modelis un akse…" at bounding box center [436, 353] width 406 height 79
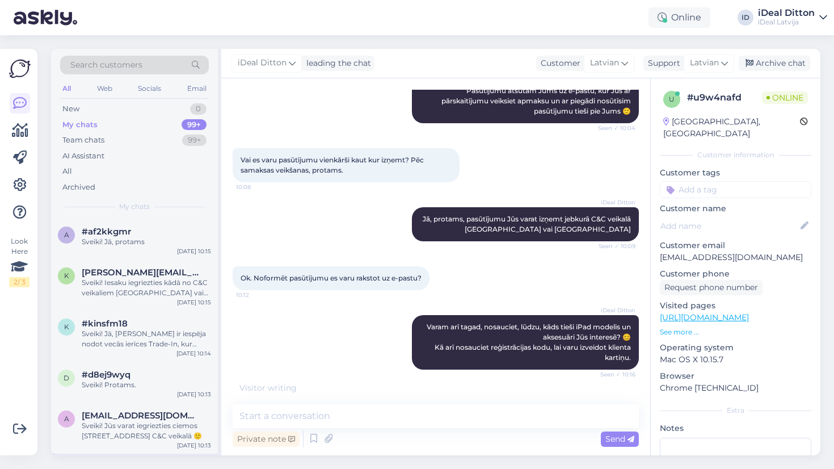
scroll to position [238, 0]
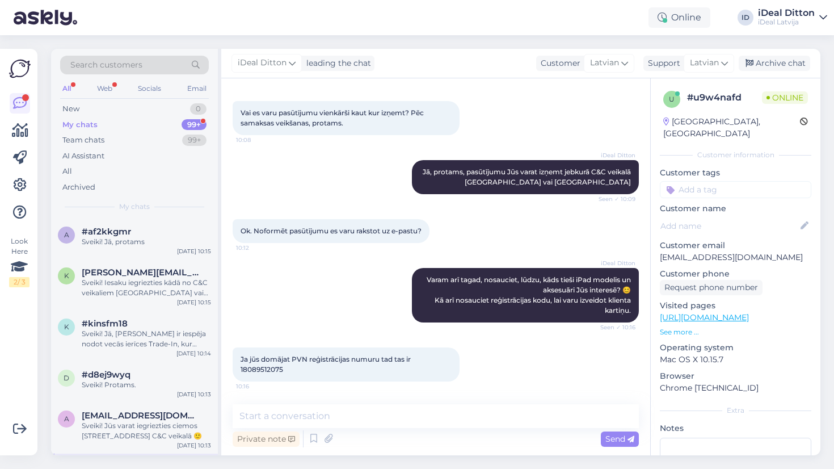
click at [260, 373] on span "Ja jūs domājat PVN reģistrācijas numuru tad tas ir 18089512075" at bounding box center [327, 364] width 172 height 19
copy div "18089512075 10:16"
click at [375, 386] on div "Visitor writing . . ." at bounding box center [436, 388] width 406 height 12
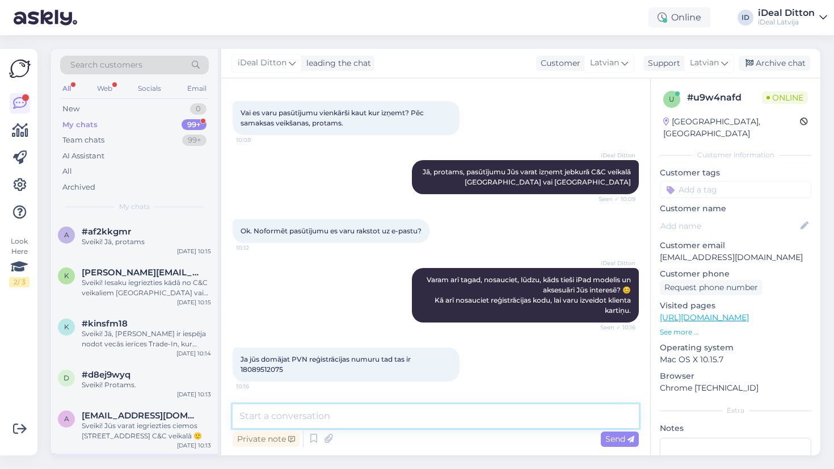
click at [409, 414] on textarea at bounding box center [436, 416] width 406 height 24
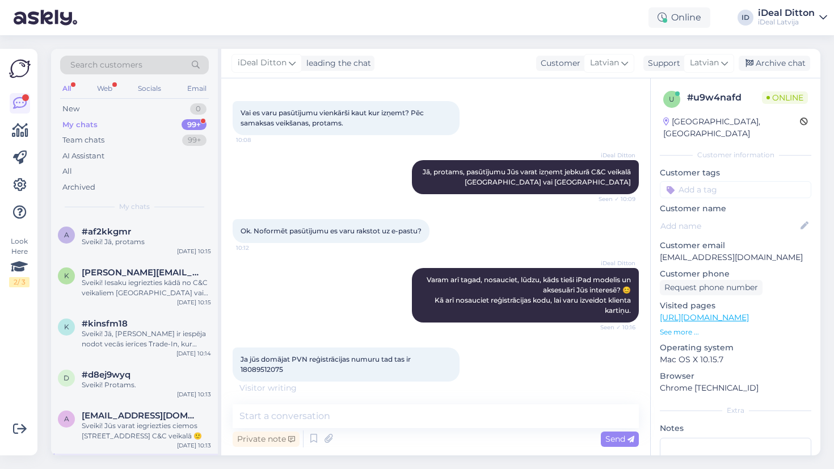
scroll to position [338, 0]
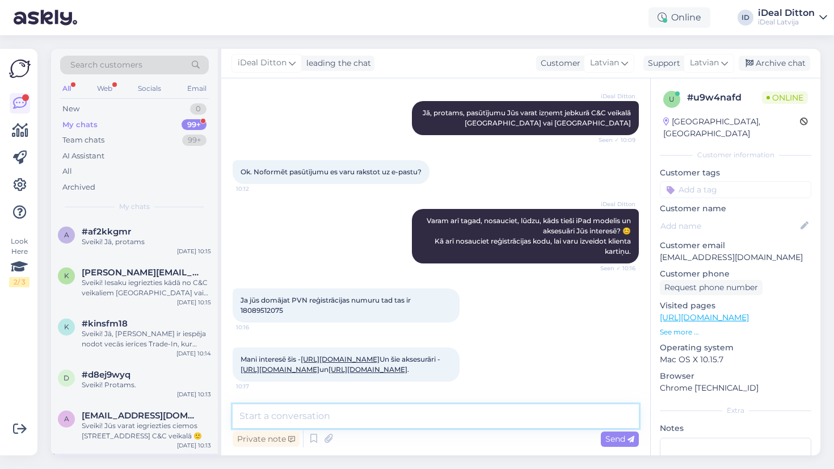
click at [283, 417] on textarea at bounding box center [436, 416] width 406 height 24
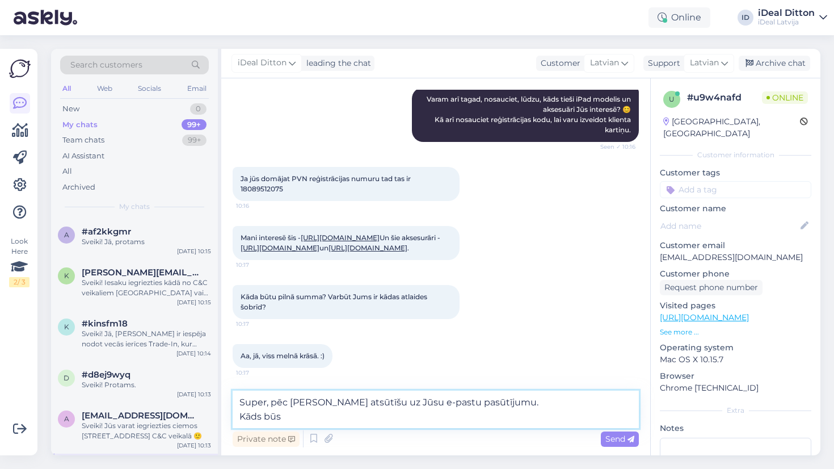
scroll to position [446, 0]
type textarea "Super, pēc [PERSON_NAME] atsūtīšu uz Jūsu e-pastu pasūtījumu. Kāds būs Jūsu e-p…"
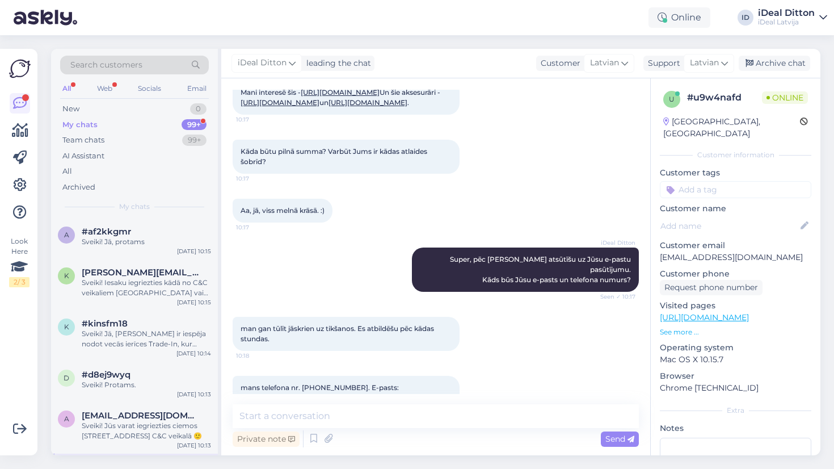
scroll to position [613, 0]
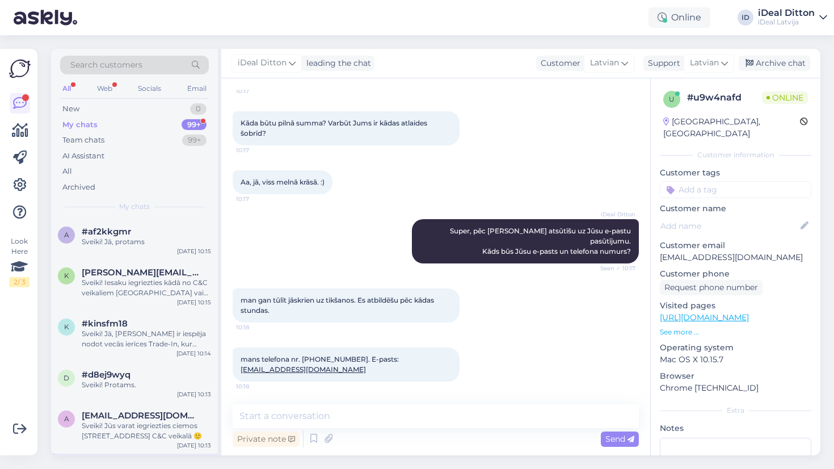
click at [472, 352] on div "mans telefona nr. [PHONE_NUMBER]. E-pasts: [EMAIL_ADDRESS][DOMAIN_NAME] 10:18" at bounding box center [436, 364] width 406 height 59
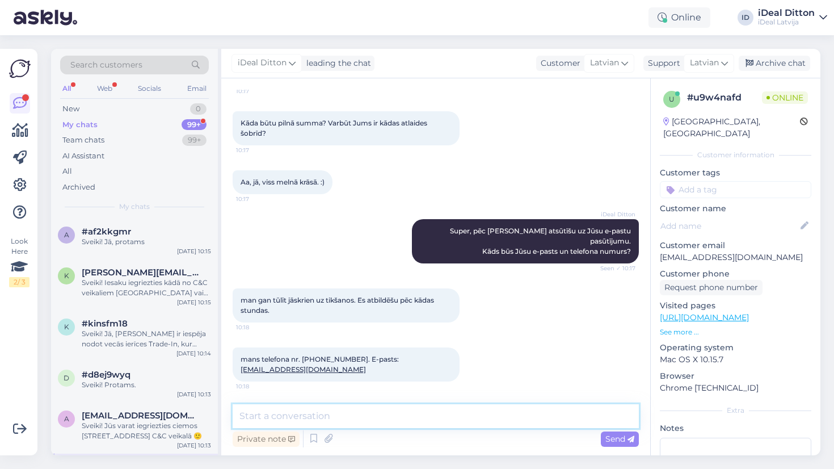
click at [398, 410] on textarea at bounding box center [436, 416] width 406 height 24
type textarea "Ok. Tad tālāk sazināsiem pa taisno uz Jūsu e-pastu 🙂"
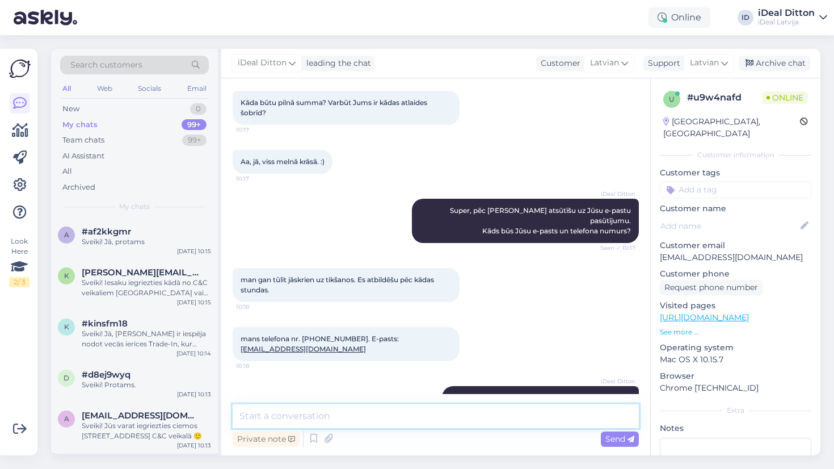
scroll to position [662, 0]
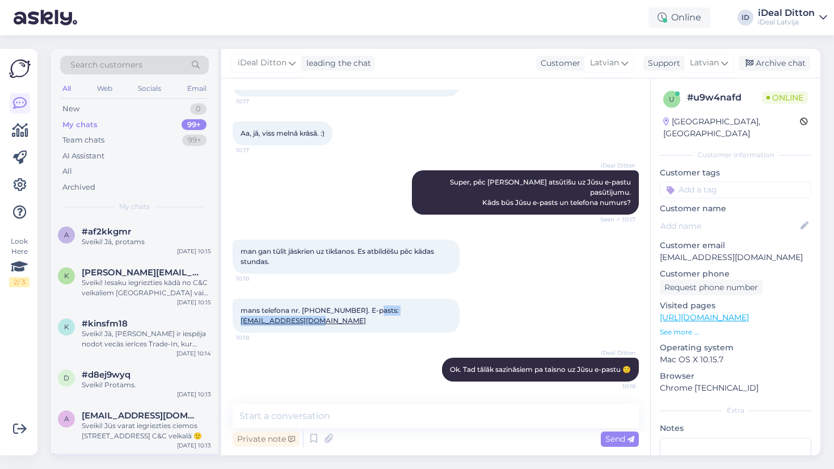
drag, startPoint x: 443, startPoint y: 321, endPoint x: 368, endPoint y: 323, distance: 74.9
click at [368, 323] on div "mans telefona nr. [PHONE_NUMBER]. E-pasts: [EMAIL_ADDRESS][DOMAIN_NAME] 10:18" at bounding box center [346, 315] width 227 height 34
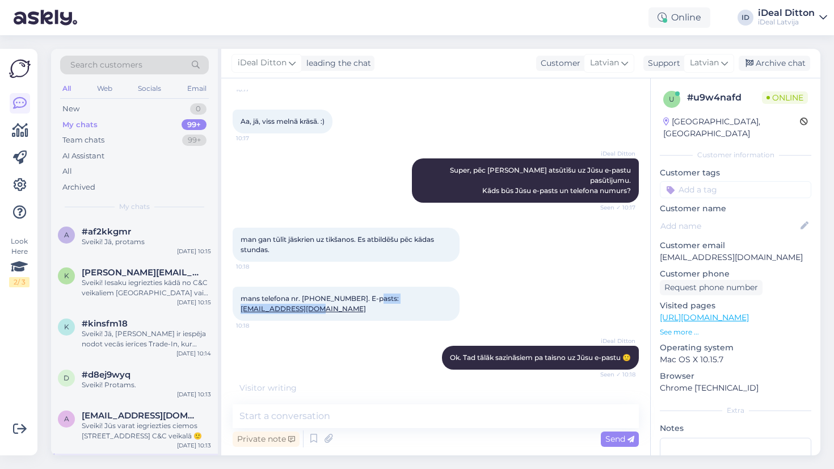
copy span "[EMAIL_ADDRESS][DOMAIN_NAME]"
click at [323, 313] on span "mans telefona nr. [PHONE_NUMBER]. E-pasts: [EMAIL_ADDRESS][DOMAIN_NAME]" at bounding box center [320, 303] width 158 height 19
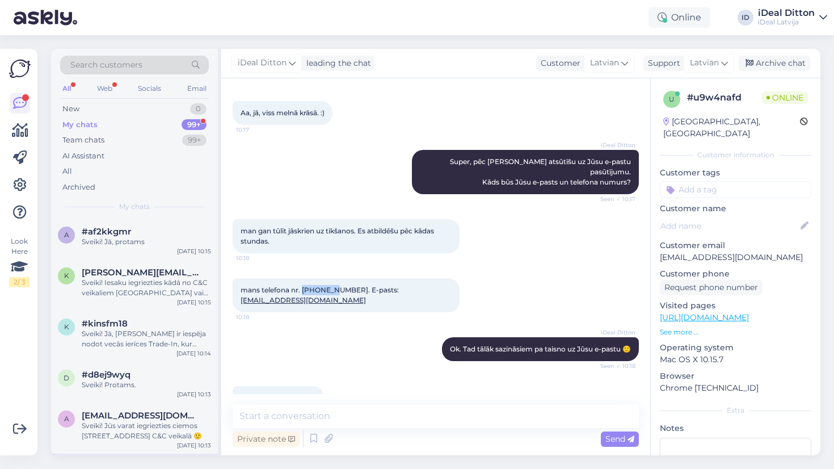
copy span "29729522"
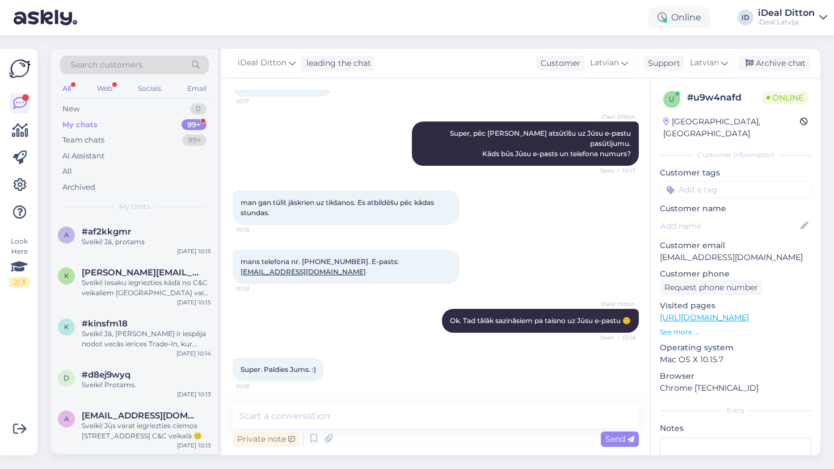
click at [383, 350] on div "Super. Paldies Jums. :) 10:18" at bounding box center [436, 369] width 406 height 49
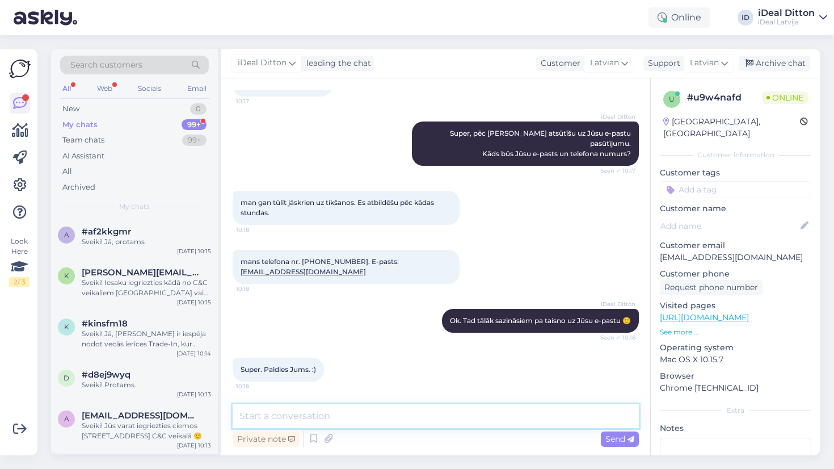
click at [401, 419] on textarea at bounding box center [436, 416] width 406 height 24
type textarea "K"
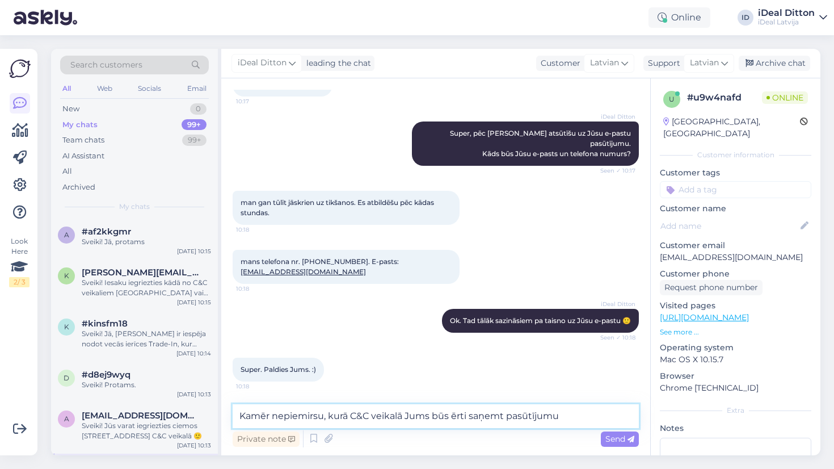
type textarea "Kamēr nepiemirsu, kurā C&C veikalā Jums būs ērti saņemt pasūtījumu?"
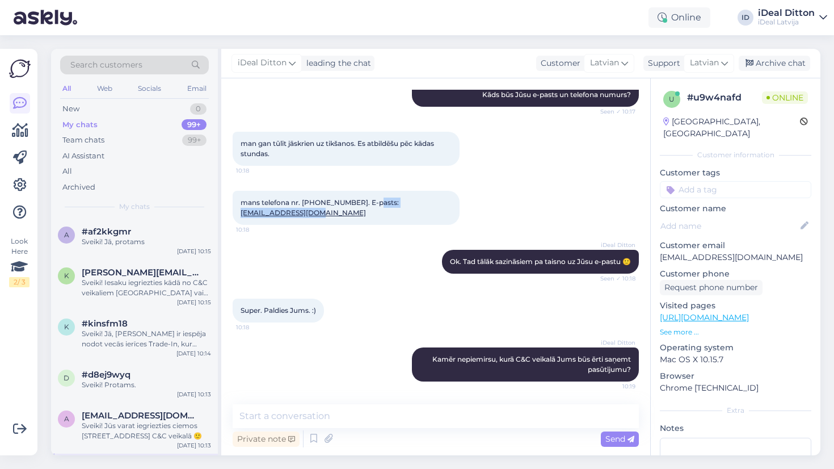
click at [365, 215] on div "mans telefona nr. [PHONE_NUMBER]. E-pasts: [EMAIL_ADDRESS][DOMAIN_NAME] 10:18" at bounding box center [346, 208] width 227 height 34
copy span "[EMAIL_ADDRESS][DOMAIN_NAME]"
click at [317, 210] on span "mans telefona nr. [PHONE_NUMBER]. E-pasts: [EMAIL_ADDRESS][DOMAIN_NAME]" at bounding box center [320, 207] width 158 height 19
copy span "29729522"
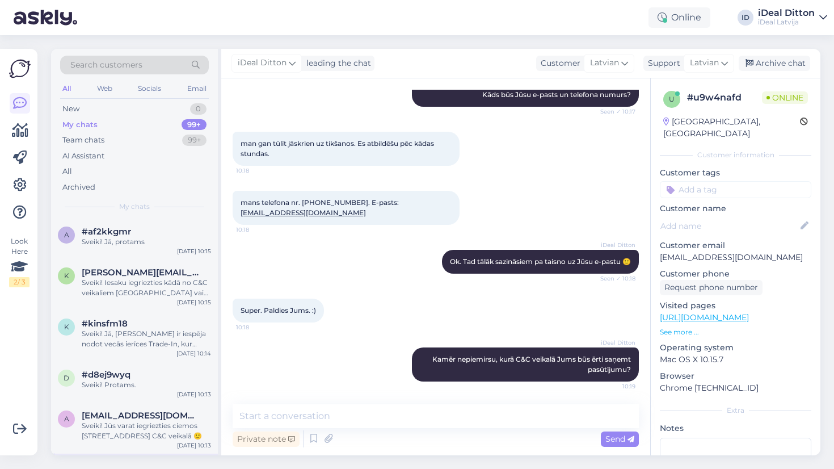
click at [340, 278] on div "iDeal [PERSON_NAME]. Tad tālāk sazināsiem pa taisno uz Jūsu e-pastu 🙂 Seen ✓ 10…" at bounding box center [436, 261] width 406 height 49
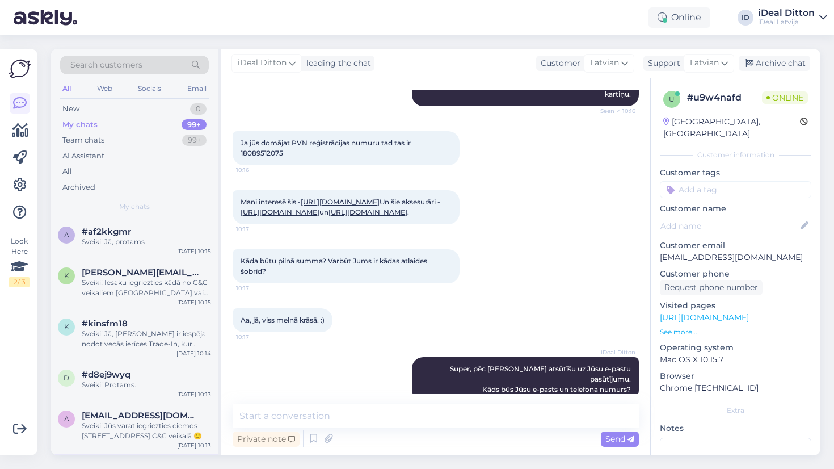
scroll to position [474, 0]
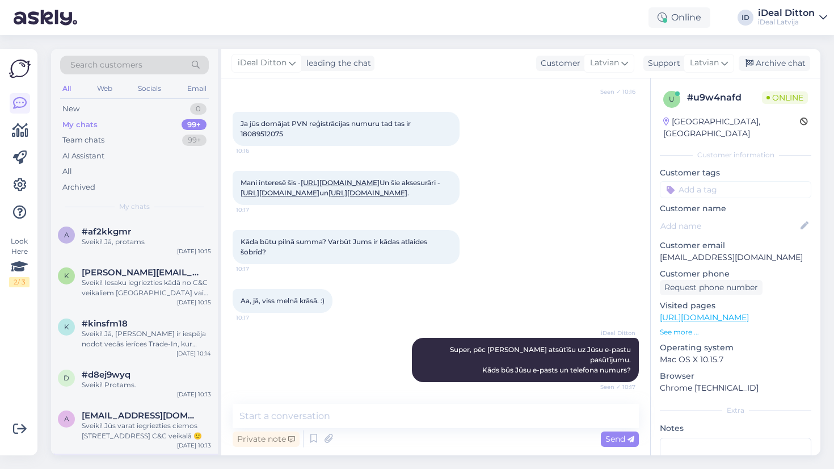
click at [326, 180] on link "[URL][DOMAIN_NAME]" at bounding box center [340, 182] width 79 height 9
click at [338, 205] on div "Mani interesē šis - [URL][DOMAIN_NAME] Un šie aksesurāri - [URL][DOMAIN_NAME] u…" at bounding box center [346, 188] width 227 height 34
click at [319, 197] on link "[URL][DOMAIN_NAME]" at bounding box center [280, 192] width 79 height 9
click at [405, 325] on div "Aa, jā, viss melnā krāsā. :) 10:17" at bounding box center [436, 300] width 406 height 49
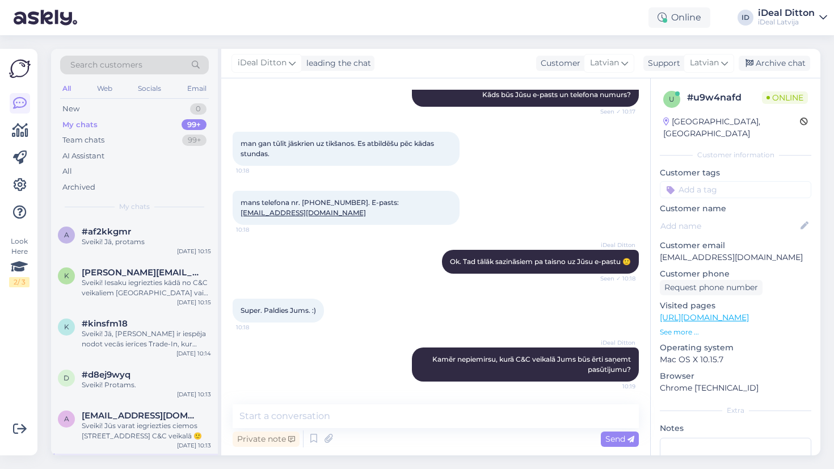
click at [358, 352] on div "iDeal Ditton Kamēr nepiemirsu, kurā C&C veikalā Jums būs ērti saņemt pasūtījumu…" at bounding box center [436, 364] width 406 height 59
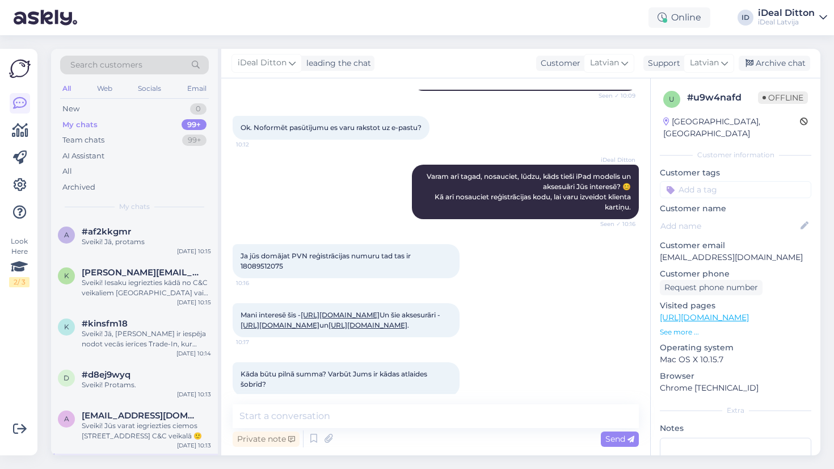
scroll to position [371, 0]
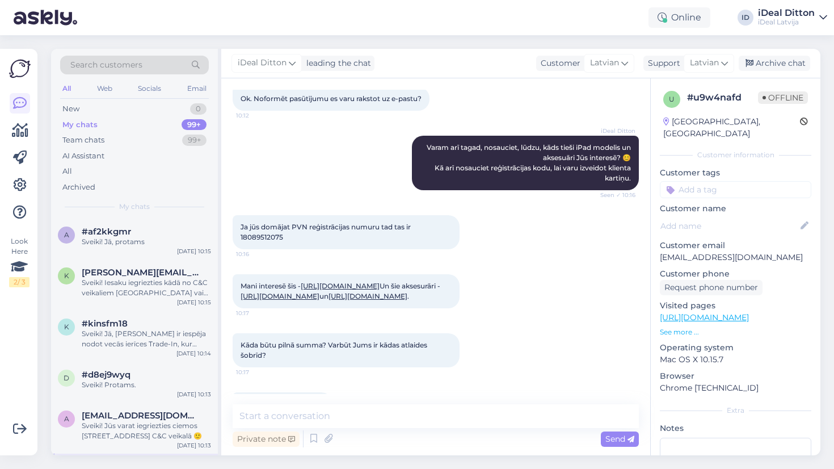
click at [340, 285] on link "[URL][DOMAIN_NAME]" at bounding box center [340, 285] width 79 height 9
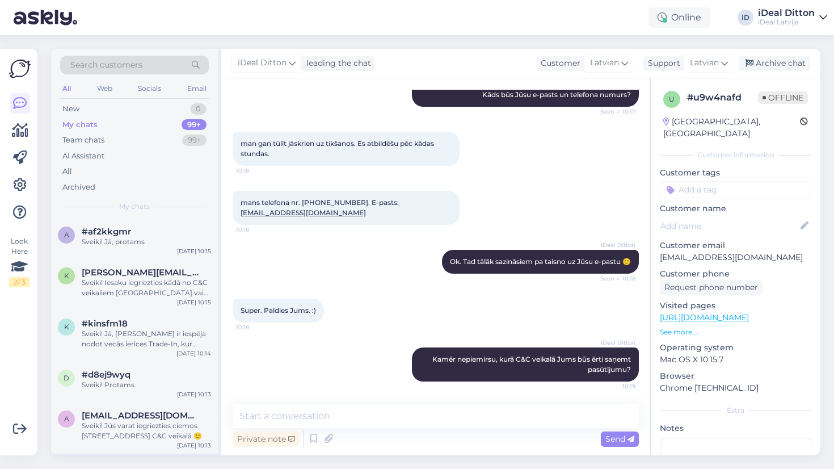
scroll to position [769, 0]
